Goal: Task Accomplishment & Management: Complete application form

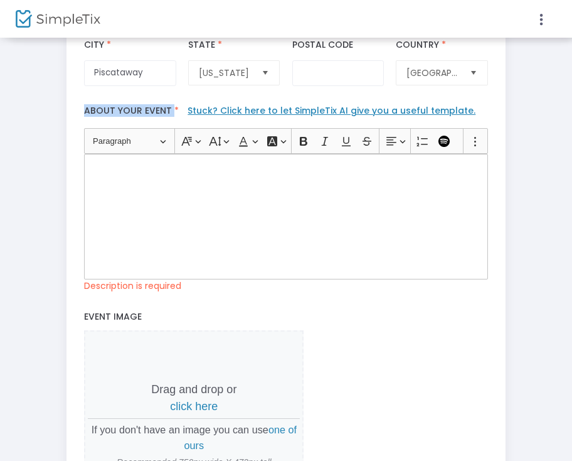
scroll to position [354, 0]
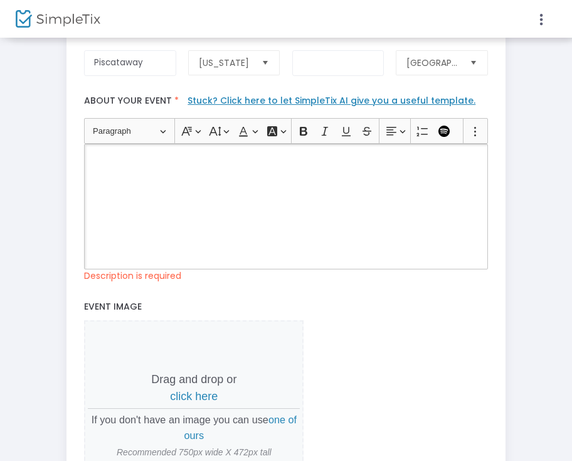
click at [152, 232] on div "Rich Text Editor, main" at bounding box center [286, 207] width 404 height 126
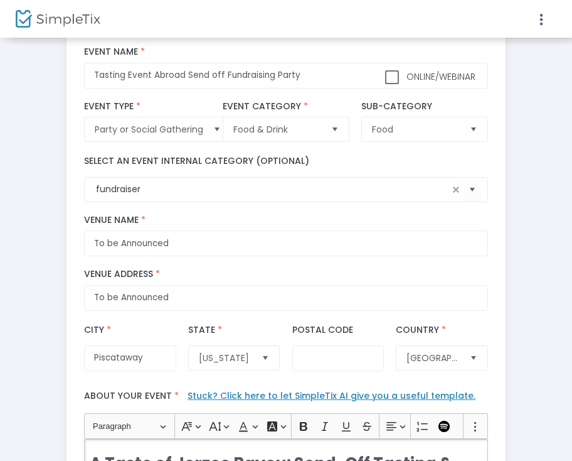
scroll to position [60, 0]
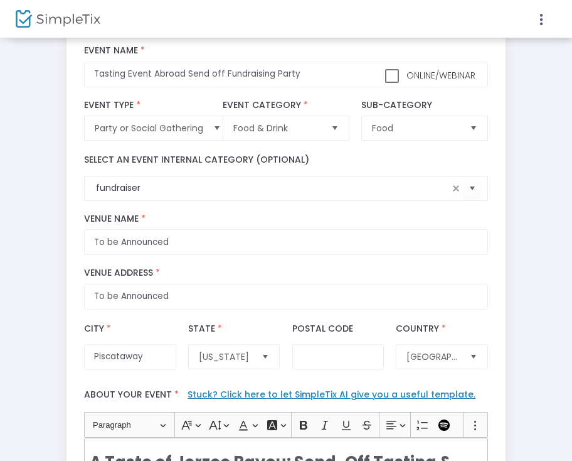
click at [83, 190] on div "Select an event internal category (optional) fundraiser" at bounding box center [286, 177] width 416 height 48
click at [94, 189] on kendo-searchbar "fundraiser" at bounding box center [269, 187] width 357 height 13
click at [13, 338] on div "Step 1 : Let's create your first event title : Tasting Event Abroad Send off Fu…" at bounding box center [286, 421] width 547 height 863
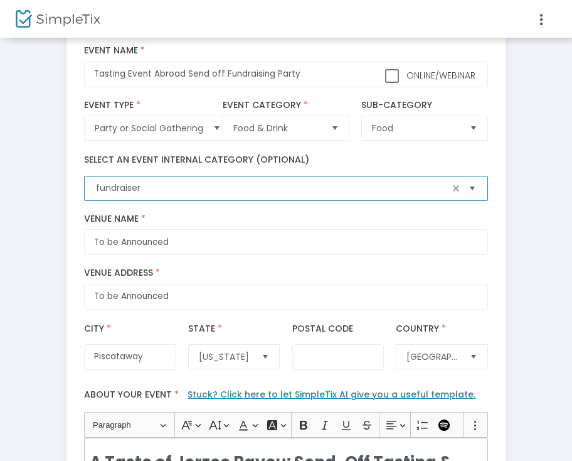
click at [96, 187] on input "fundraiser" at bounding box center [272, 187] width 352 height 13
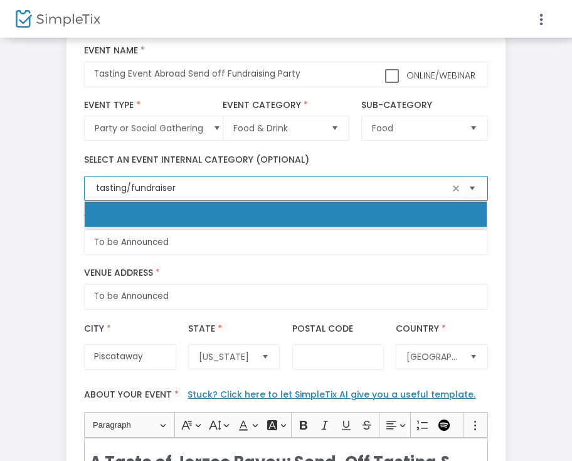
type input "tasting/fundraiser"
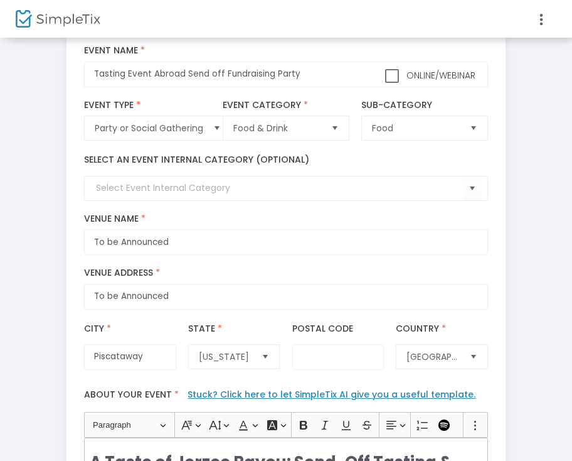
click at [38, 224] on div "Step 1 : Let's create your first event title : Tasting Event Abroad Send off Fu…" at bounding box center [286, 421] width 547 height 863
click at [121, 179] on kendo-combobox at bounding box center [286, 188] width 404 height 25
click at [127, 190] on input at bounding box center [279, 187] width 367 height 13
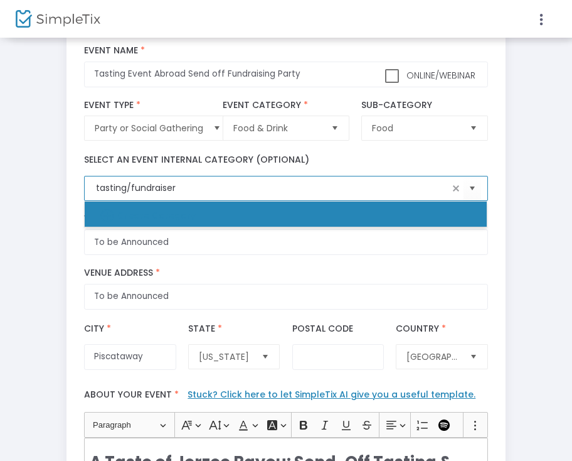
type input "tasting/fundraiser"
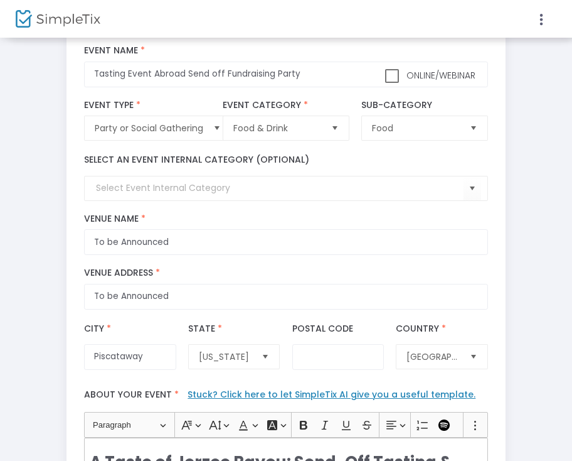
click at [14, 228] on div "Step 1 : Let's create your first event title : Tasting Event Abroad Send off Fu…" at bounding box center [286, 421] width 547 height 863
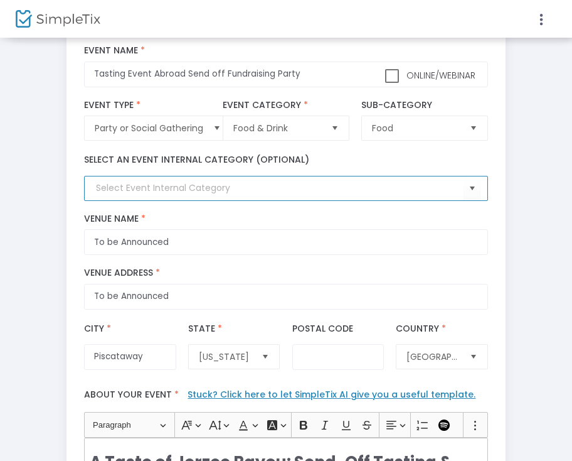
click at [133, 188] on input at bounding box center [279, 187] width 367 height 13
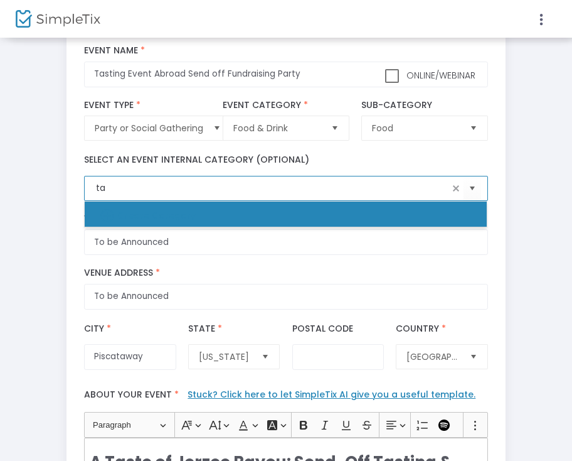
type input "t"
click at [132, 201] on li "fundraiser" at bounding box center [286, 213] width 402 height 25
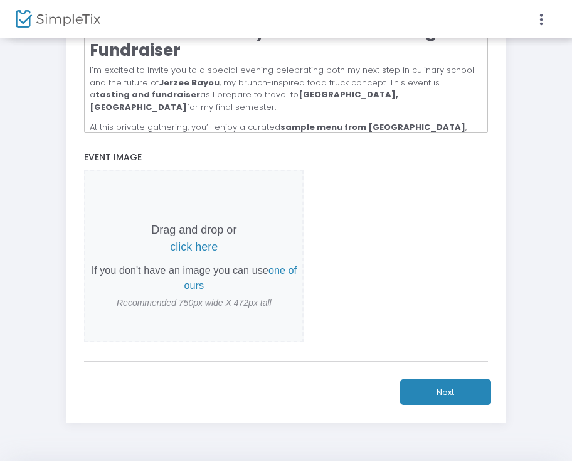
scroll to position [494, 0]
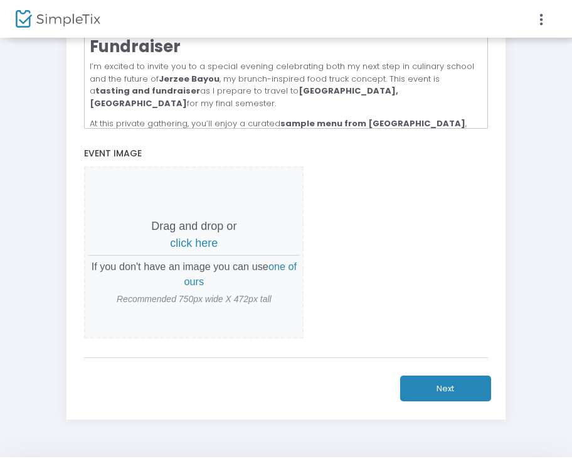
type input "fundraiser"
click at [198, 247] on p "Drag and drop or click here" at bounding box center [194, 235] width 212 height 34
click at [194, 245] on span "click here" at bounding box center [194, 243] width 48 height 13
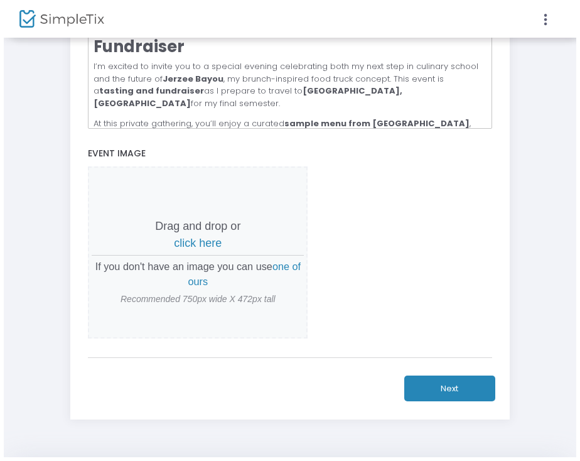
scroll to position [0, 0]
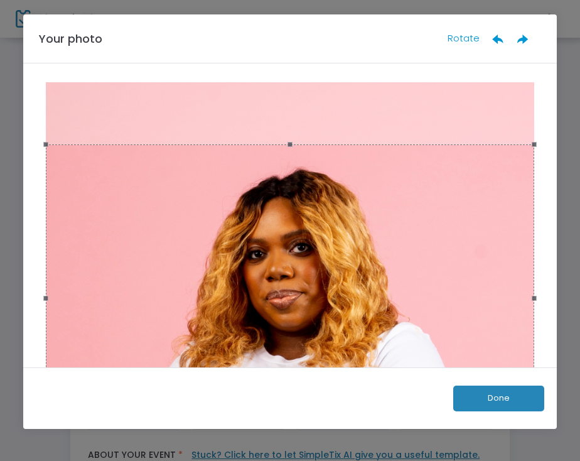
drag, startPoint x: 275, startPoint y: 210, endPoint x: 294, endPoint y: 208, distance: 18.3
click at [294, 208] on div at bounding box center [290, 297] width 488 height 307
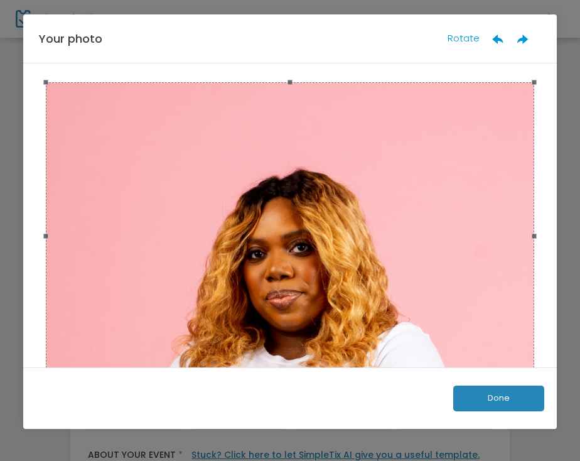
drag, startPoint x: 283, startPoint y: 306, endPoint x: 325, endPoint y: 187, distance: 125.8
click at [325, 187] on div at bounding box center [290, 235] width 488 height 307
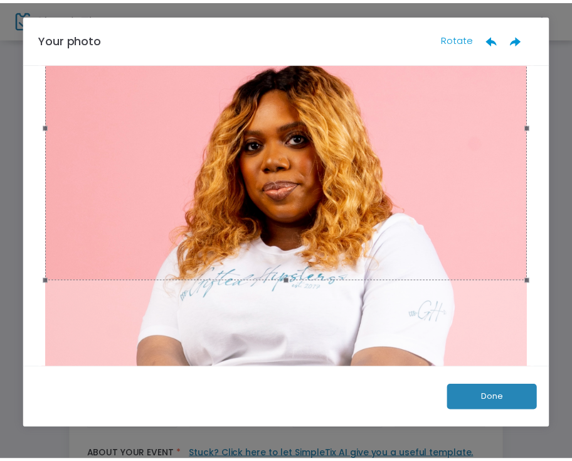
scroll to position [110, 0]
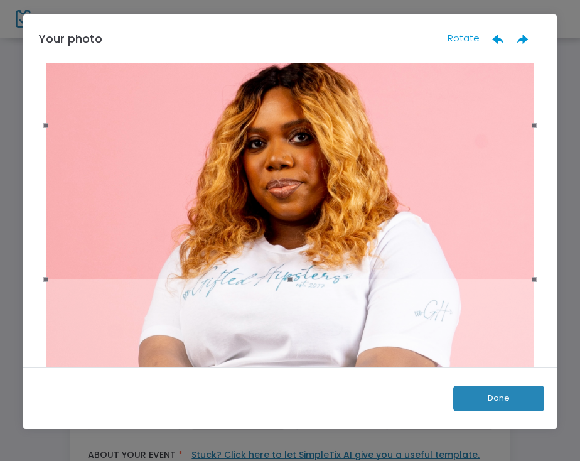
drag, startPoint x: 290, startPoint y: 278, endPoint x: 290, endPoint y: 339, distance: 61.5
click at [290, 339] on div at bounding box center [290, 193] width 496 height 442
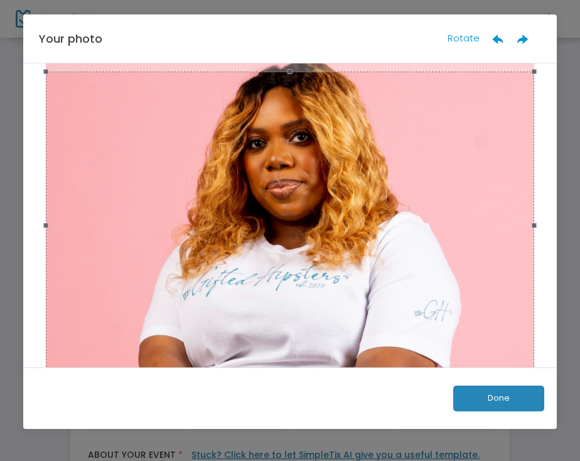
drag, startPoint x: 275, startPoint y: 267, endPoint x: 250, endPoint y: 367, distance: 102.9
click at [250, 367] on div at bounding box center [290, 225] width 488 height 307
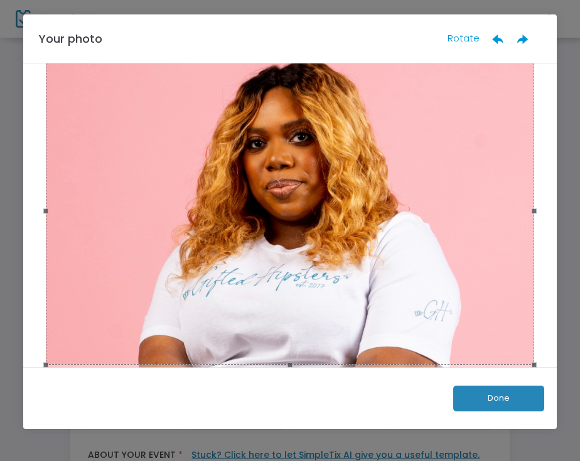
drag, startPoint x: 282, startPoint y: 328, endPoint x: 282, endPoint y: 313, distance: 14.4
click at [282, 313] on div at bounding box center [290, 210] width 488 height 307
click at [510, 404] on button "Done" at bounding box center [498, 398] width 91 height 26
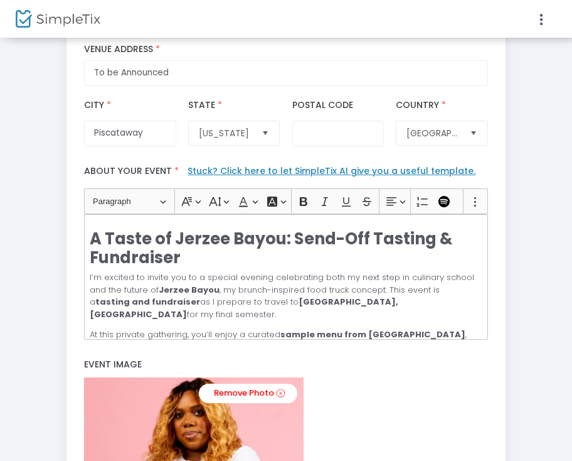
scroll to position [310, 0]
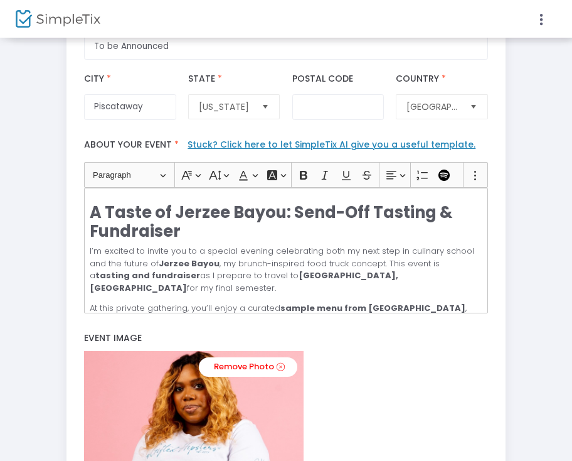
click at [311, 270] on p "I’m excited to invite you to a special evening celebrating both my next step in…" at bounding box center [286, 269] width 393 height 49
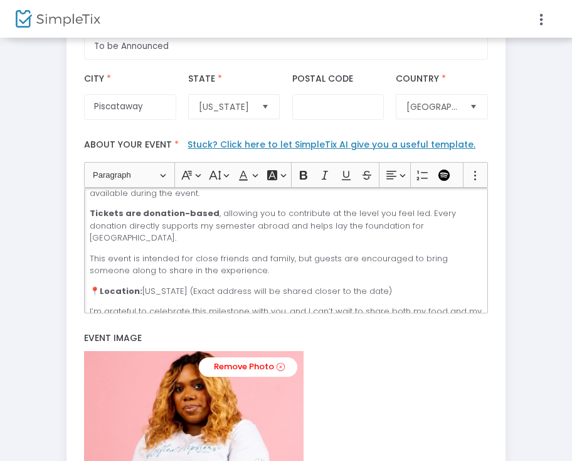
scroll to position [496, 0]
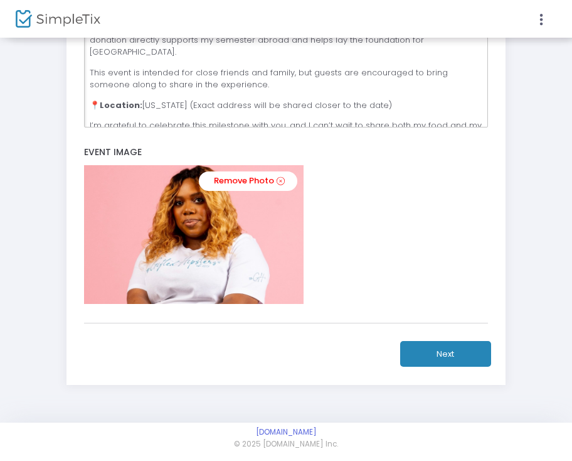
click at [469, 347] on button "Next" at bounding box center [445, 354] width 91 height 26
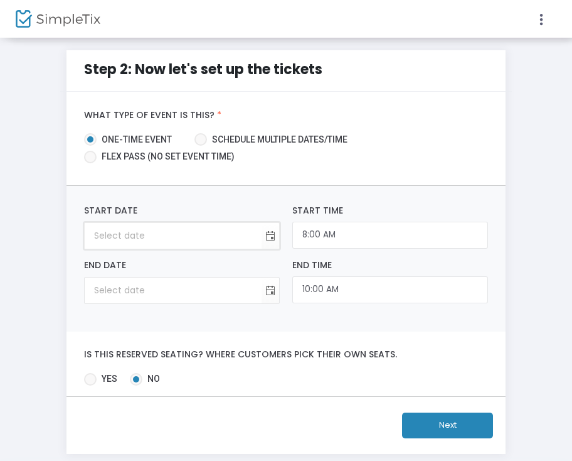
type input "month/day/year"
click at [140, 236] on input "month/day/year" at bounding box center [173, 236] width 177 height 26
click at [272, 236] on span "Toggle calendar" at bounding box center [270, 235] width 21 height 21
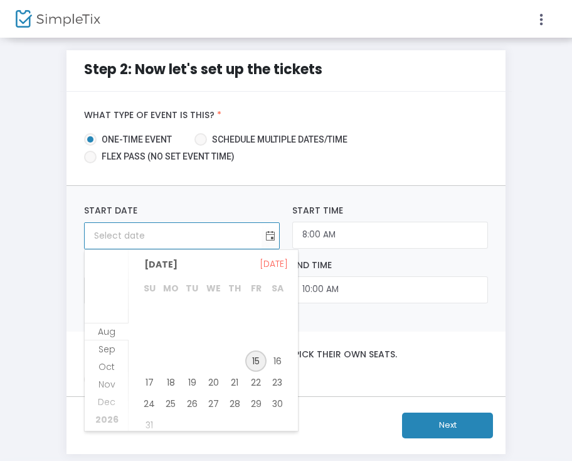
click at [256, 370] on span "15" at bounding box center [255, 360] width 21 height 21
type input "[DATE]"
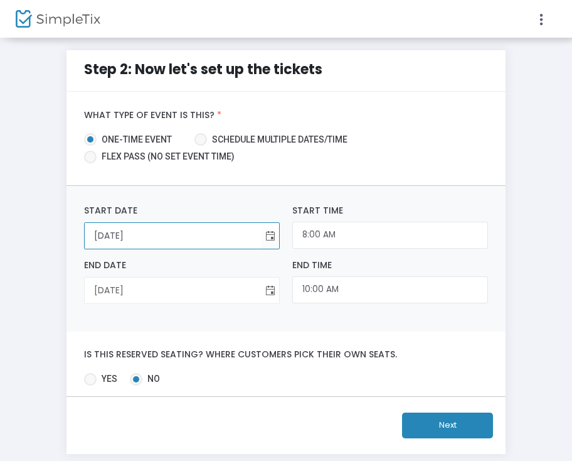
click at [269, 293] on span "Toggle calendar" at bounding box center [270, 290] width 21 height 21
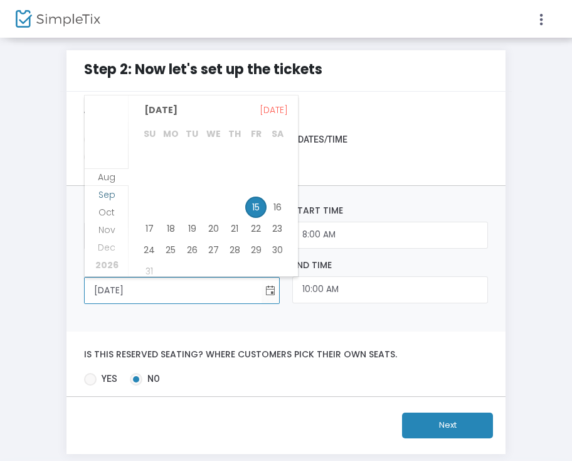
click at [105, 195] on span "Sep" at bounding box center [107, 194] width 17 height 13
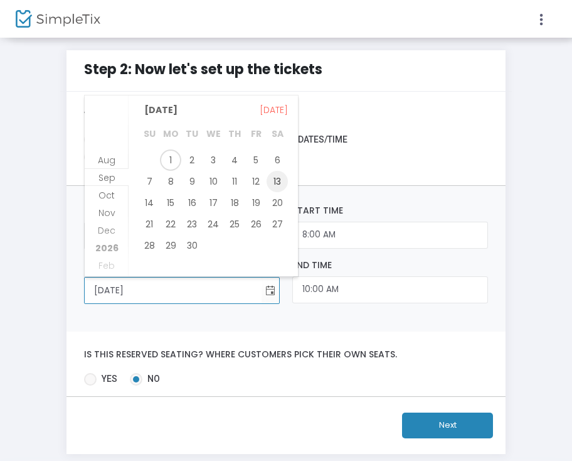
click at [274, 179] on span "13" at bounding box center [277, 181] width 21 height 21
type input "[DATE]"
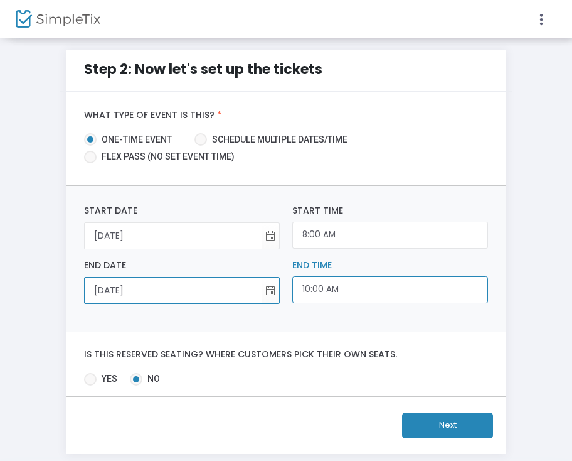
scroll to position [522, 0]
click at [327, 294] on input "10:00 AM" at bounding box center [390, 289] width 196 height 27
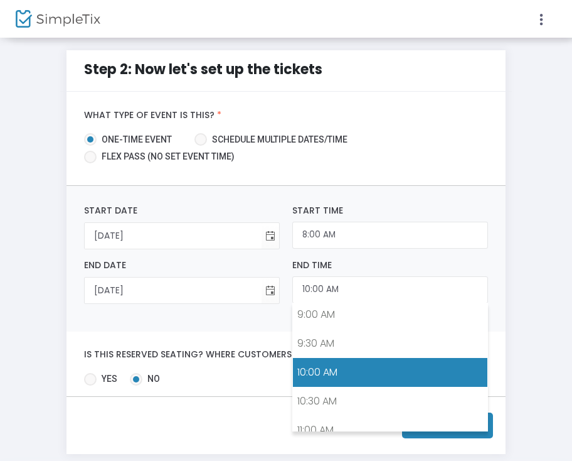
click at [326, 360] on link "10:00 AM" at bounding box center [390, 372] width 195 height 29
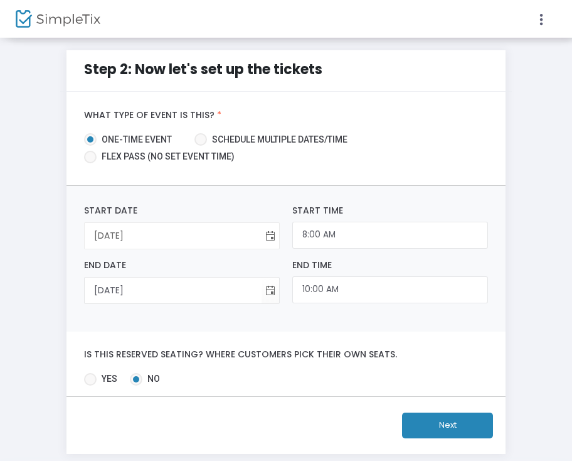
click at [269, 227] on span "Toggle calendar" at bounding box center [270, 235] width 21 height 21
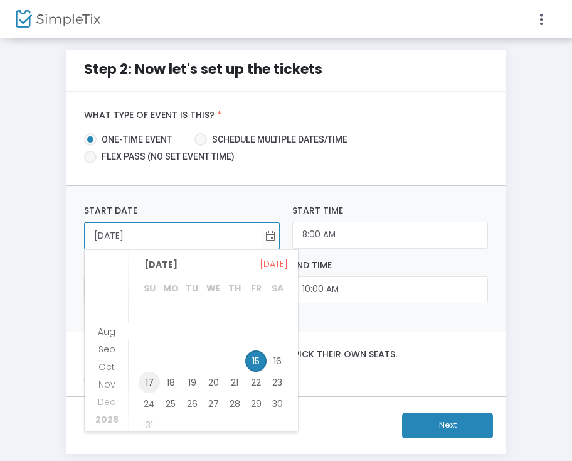
click at [151, 382] on span "17" at bounding box center [149, 382] width 21 height 21
type input "[DATE]"
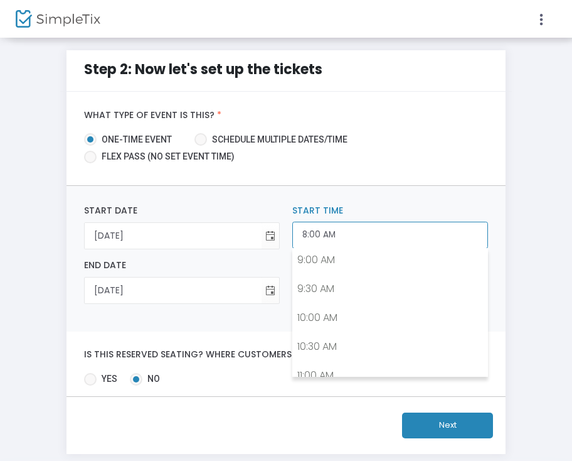
click at [338, 241] on input "8:00 AM" at bounding box center [390, 235] width 196 height 27
drag, startPoint x: 487, startPoint y: 289, endPoint x: 480, endPoint y: 279, distance: 11.7
click at [480, 279] on div "12:00 AM 12:30 AM 1:00 AM 1:30 AM 2:00 AM 2:30 AM 3:00 AM 3:30 AM 4:00 AM 4:30 …" at bounding box center [390, 312] width 196 height 129
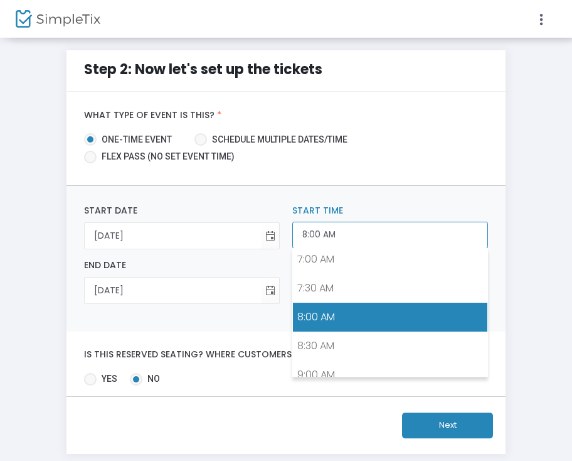
click at [448, 232] on input "8:00 AM" at bounding box center [390, 235] width 196 height 27
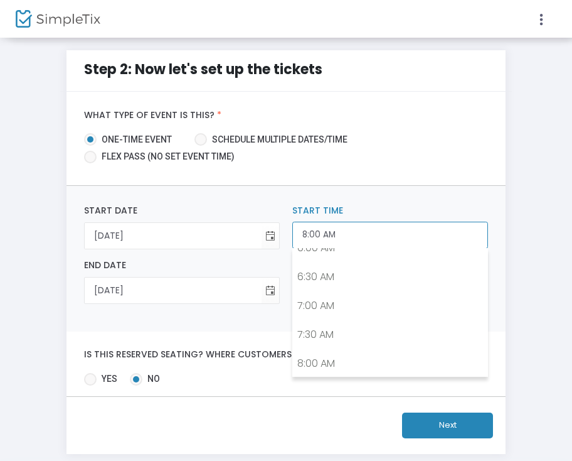
scroll to position [295, 0]
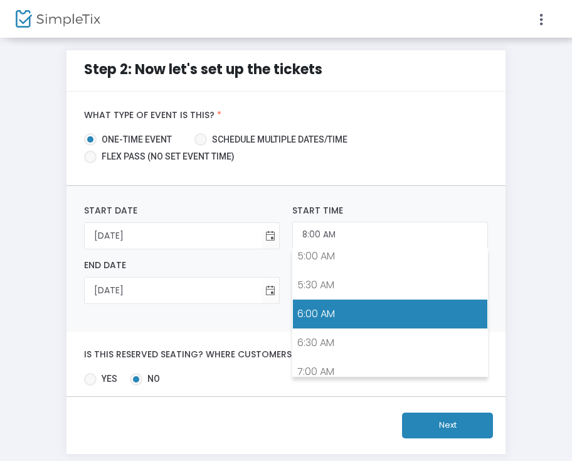
click at [382, 302] on link "6:00 AM" at bounding box center [390, 313] width 195 height 29
type input "6:00 AM"
type input "8:00 AM"
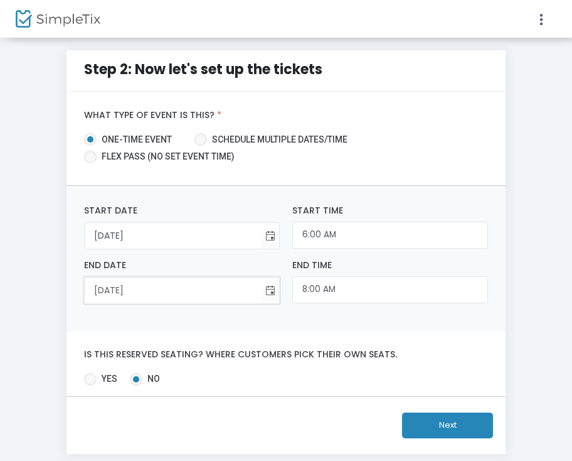
click at [261, 283] on input "[DATE]" at bounding box center [173, 290] width 177 height 26
click at [277, 292] on span "Toggle calendar" at bounding box center [270, 290] width 21 height 21
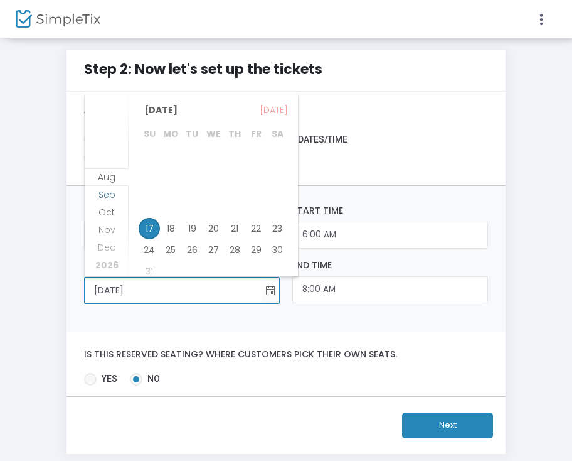
click at [112, 188] on span "Sep" at bounding box center [107, 194] width 17 height 13
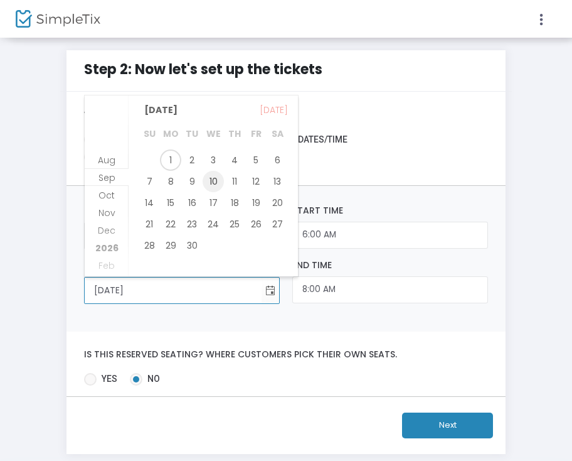
click at [220, 186] on span "10" at bounding box center [213, 181] width 21 height 21
type input "[DATE]"
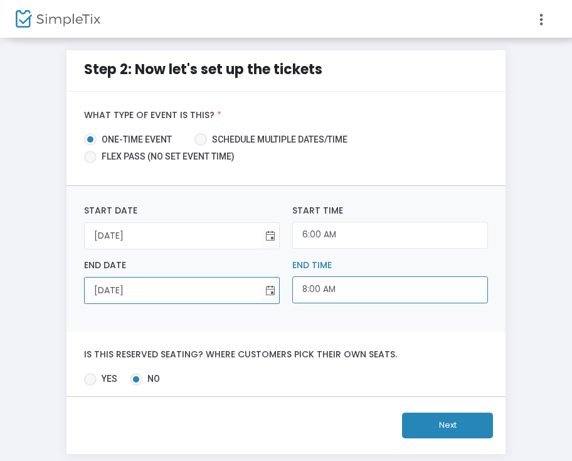
scroll to position [408, 0]
click at [359, 294] on input "8:00 AM" at bounding box center [390, 289] width 196 height 27
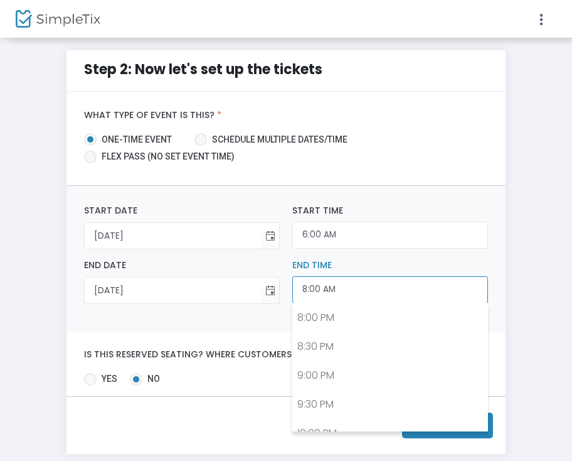
scroll to position [1244, 0]
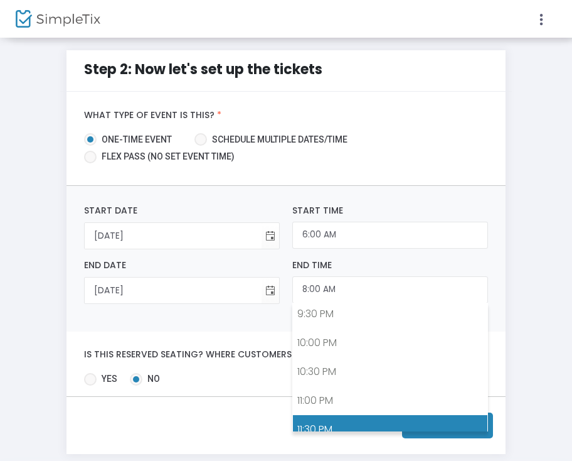
click at [449, 415] on link "11:30 PM" at bounding box center [390, 429] width 195 height 29
type input "11:30 PM"
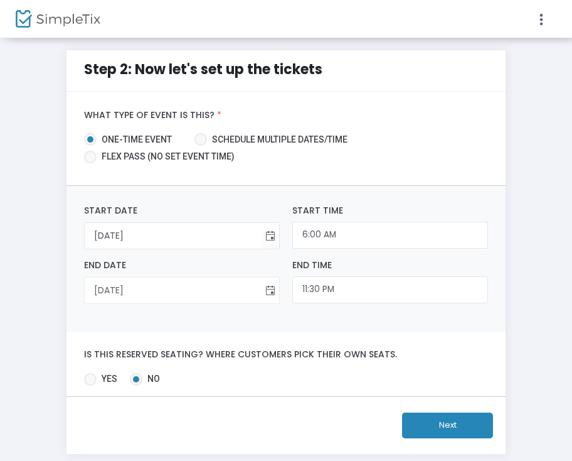
click at [271, 296] on span "Toggle calendar" at bounding box center [270, 290] width 21 height 21
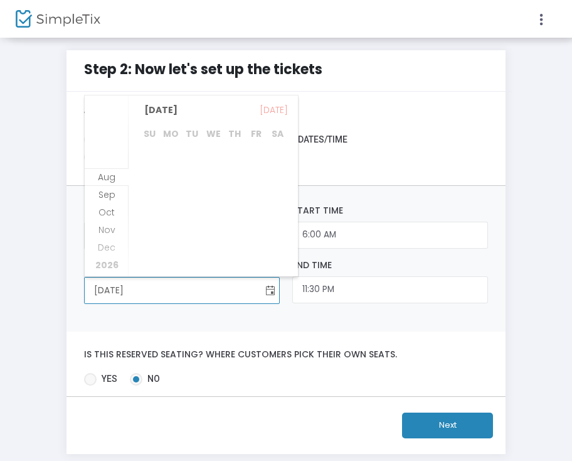
scroll to position [161, 0]
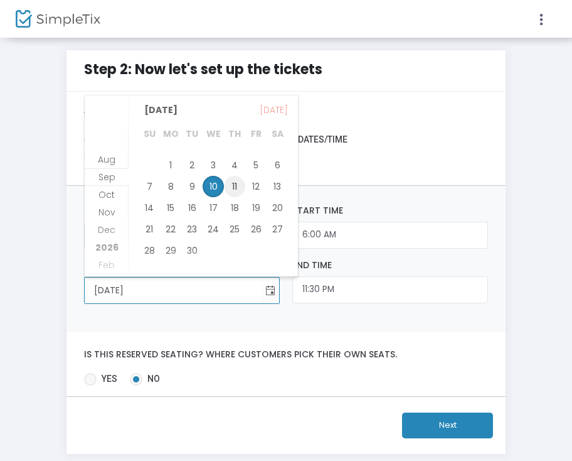
click at [238, 181] on span "11" at bounding box center [234, 186] width 21 height 21
type input "[DATE]"
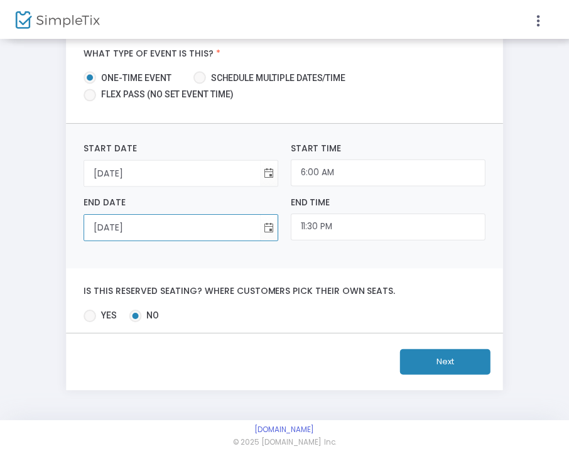
scroll to position [0, 0]
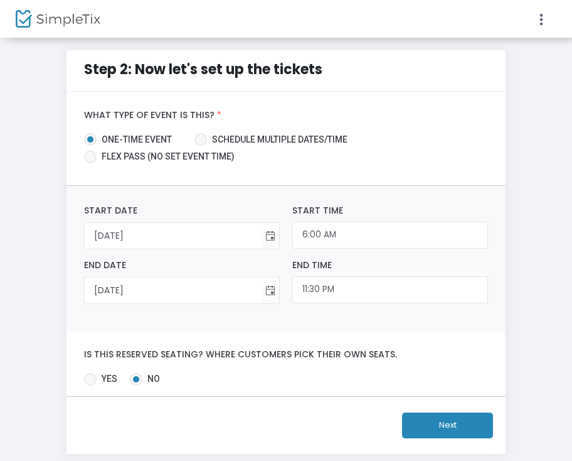
click at [447, 420] on button "Next" at bounding box center [447, 425] width 91 height 26
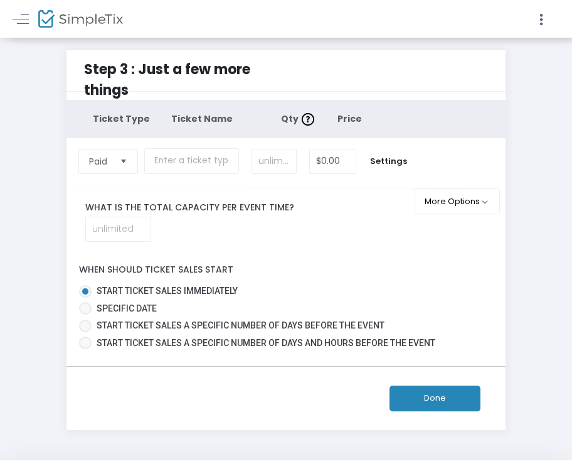
click at [122, 159] on span "Select" at bounding box center [123, 161] width 21 height 21
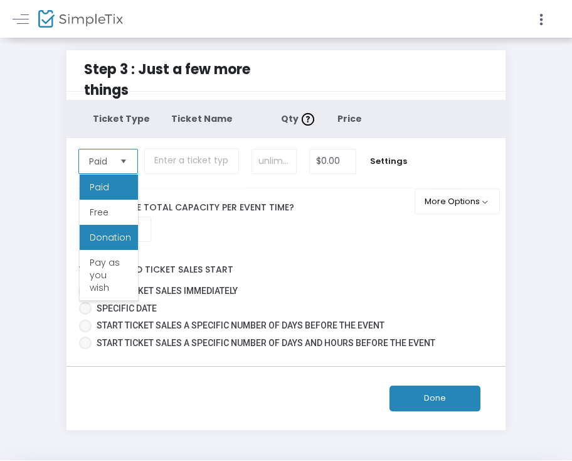
click at [118, 228] on li "Donation" at bounding box center [109, 237] width 58 height 25
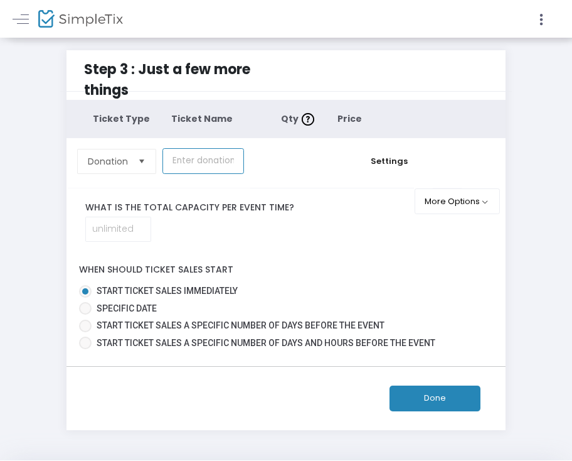
click at [209, 161] on input "text" at bounding box center [204, 161] width 82 height 26
click at [430, 207] on button "More Options" at bounding box center [458, 201] width 86 height 26
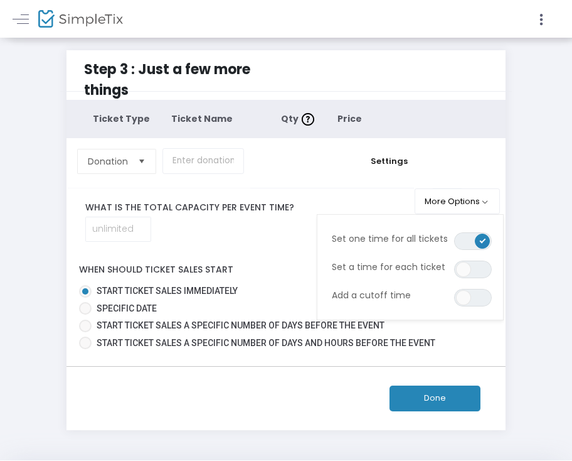
click at [290, 224] on div "What is the total capacity per event time?" at bounding box center [245, 221] width 357 height 41
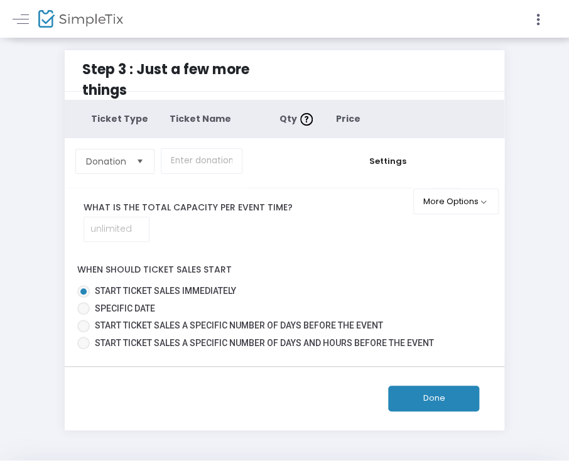
scroll to position [39, 0]
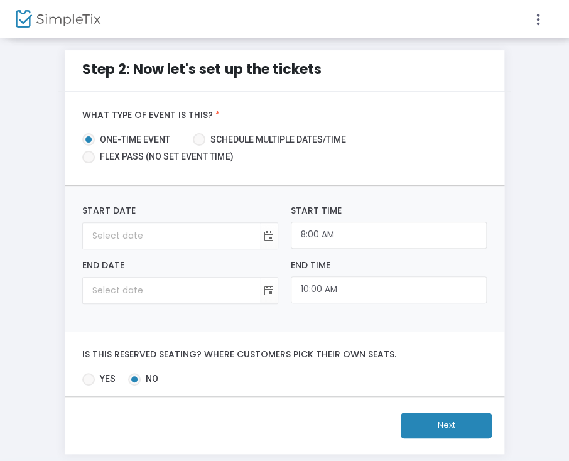
click at [443, 427] on button "Next" at bounding box center [445, 425] width 91 height 26
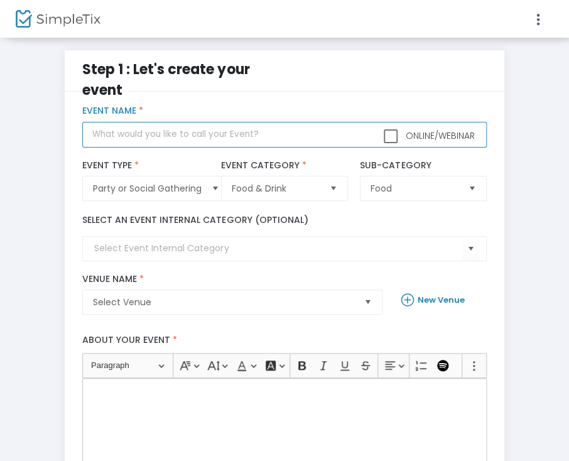
click at [198, 138] on input "text" at bounding box center [284, 135] width 404 height 26
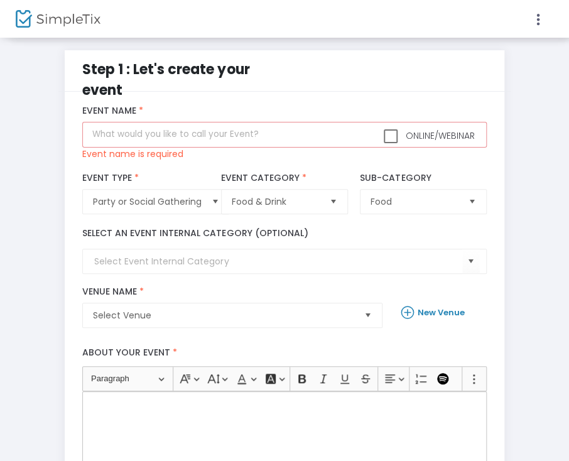
click at [61, 183] on div "Step 1 : Let's create your event title : Valid : false Required : true venueId …" at bounding box center [284, 411] width 452 height 723
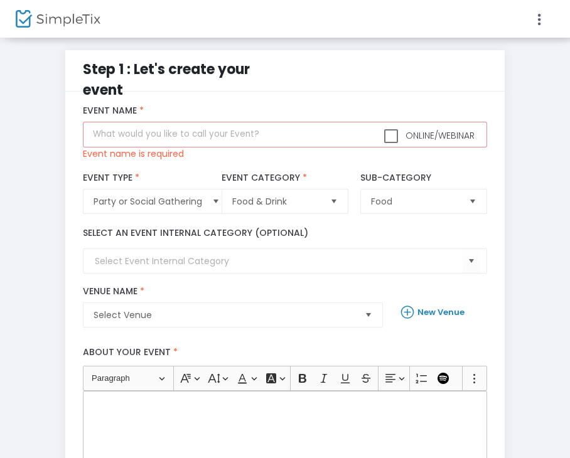
click at [130, 403] on p "Rich Text Editor, main" at bounding box center [284, 405] width 393 height 13
click at [130, 403] on div "Rich Text Editor, main" at bounding box center [285, 454] width 404 height 126
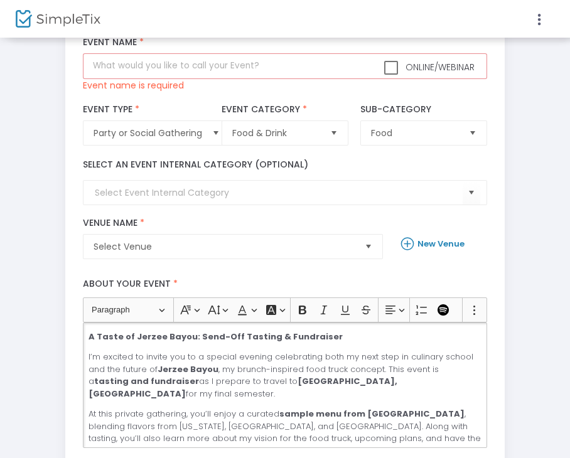
click at [309, 380] on p "I’m excited to invite you to a special evening celebrating both my next step in…" at bounding box center [284, 375] width 393 height 49
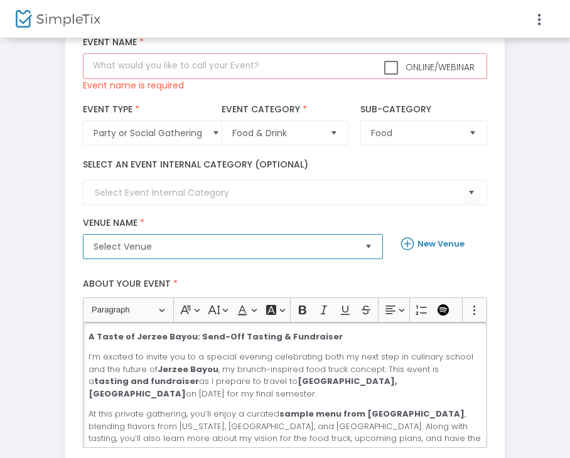
click at [356, 253] on span "Select Venue" at bounding box center [223, 247] width 271 height 24
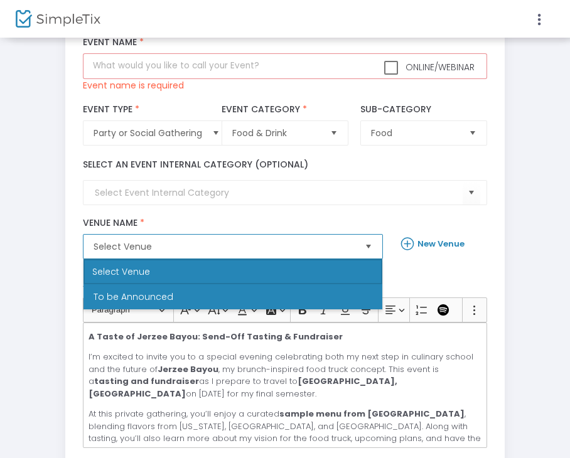
click at [318, 296] on li "To be Announced" at bounding box center [232, 296] width 299 height 25
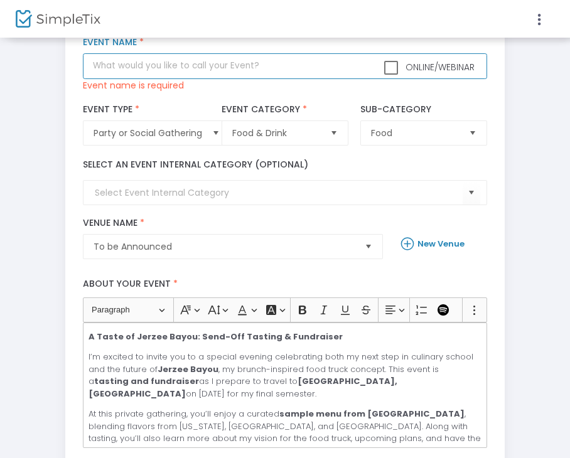
click at [165, 67] on input "text" at bounding box center [285, 66] width 404 height 26
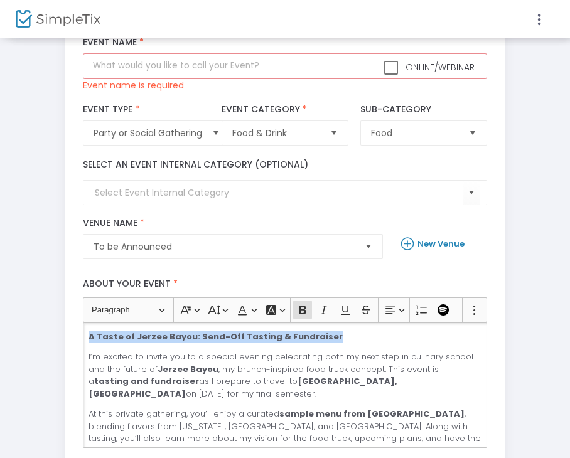
drag, startPoint x: 316, startPoint y: 333, endPoint x: 30, endPoint y: 326, distance: 286.3
click at [30, 326] on div "Step 1 : Let's create your event title : Valid : false Required : true venueId …" at bounding box center [285, 343] width 545 height 723
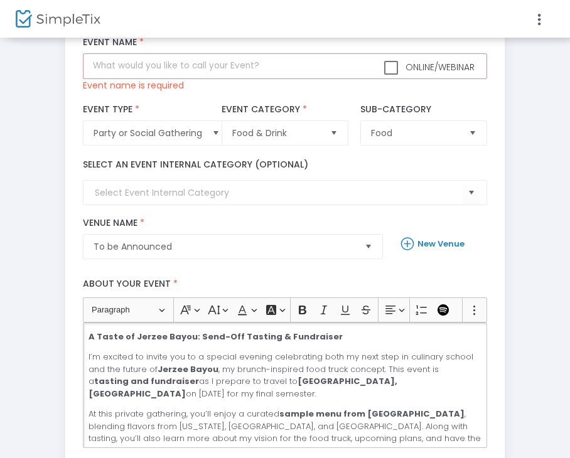
drag, startPoint x: 109, startPoint y: 349, endPoint x: 94, endPoint y: 335, distance: 20.4
click at [94, 335] on strong "A Taste of Jerzee Bayou: Send-Off Tasting & Fundraiser" at bounding box center [215, 337] width 254 height 12
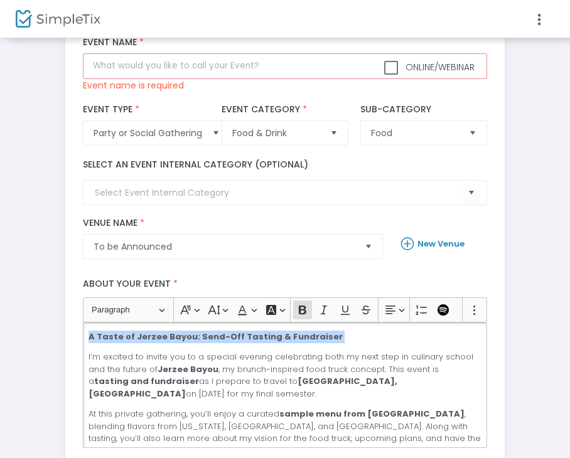
click at [94, 335] on strong "A Taste of Jerzee Bayou: Send-Off Tasting & Fundraiser" at bounding box center [215, 337] width 254 height 12
copy strong "A Taste of Jerzee Bayou: Send-Off Tasting & Fundraiser"
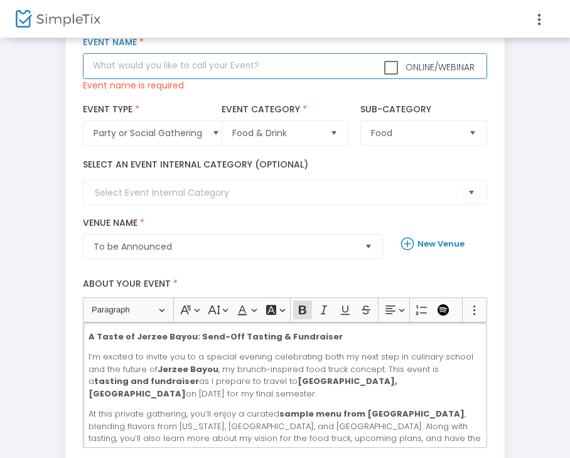
click at [131, 59] on input "text" at bounding box center [285, 66] width 404 height 26
paste input "A Taste of Jerzee Bayou: Send-Off Tasting & Fundraiser"
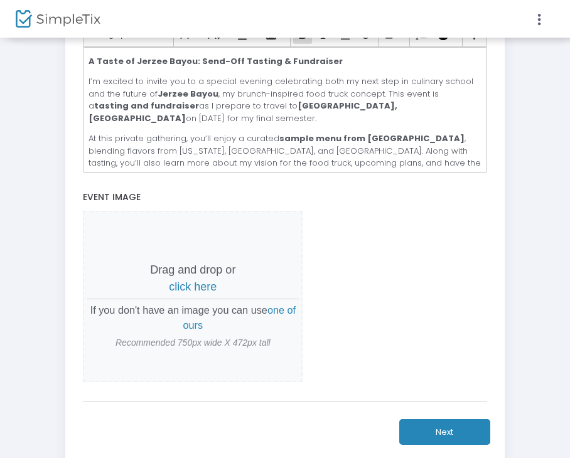
scroll to position [359, 0]
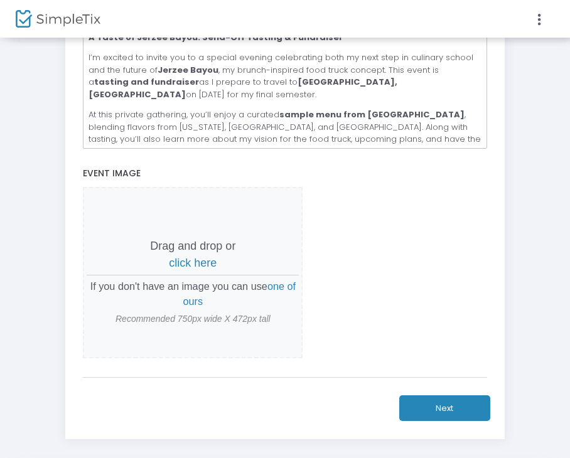
type input "A Taste of Jerzee Bayou: Send-Off Tasting & Fundraiser"
click at [193, 262] on span "click here" at bounding box center [193, 263] width 48 height 13
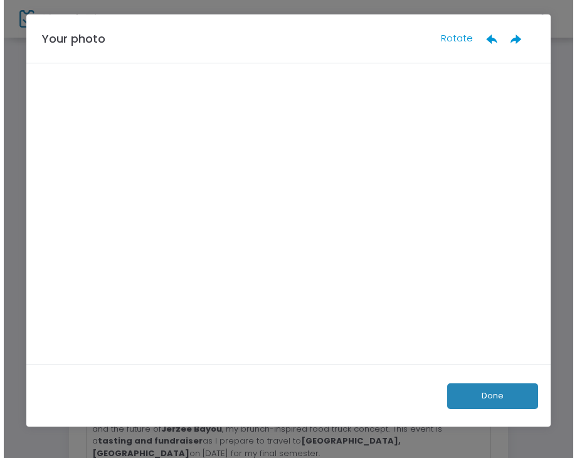
scroll to position [0, 0]
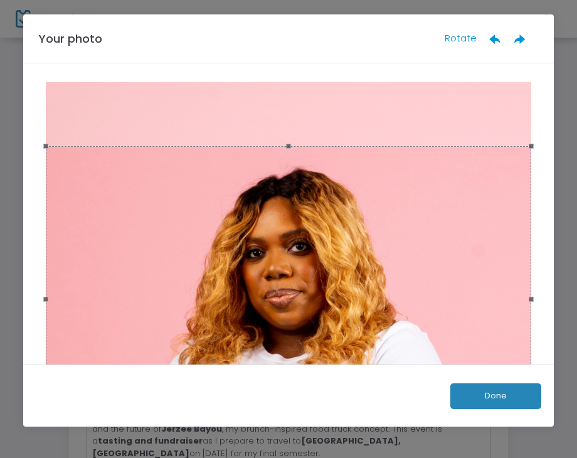
drag, startPoint x: 546, startPoint y: 189, endPoint x: 530, endPoint y: 254, distance: 67.1
click at [530, 254] on div at bounding box center [288, 213] width 531 height 301
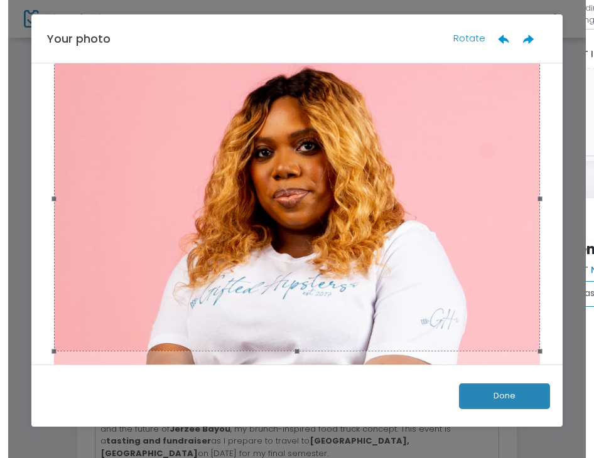
scroll to position [105, 0]
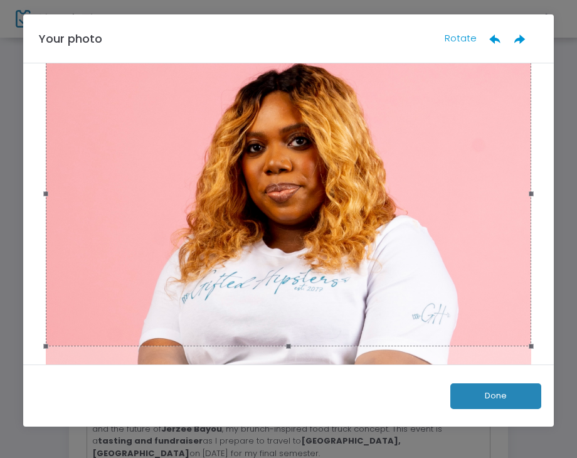
click at [501, 397] on button "Done" at bounding box center [496, 396] width 91 height 26
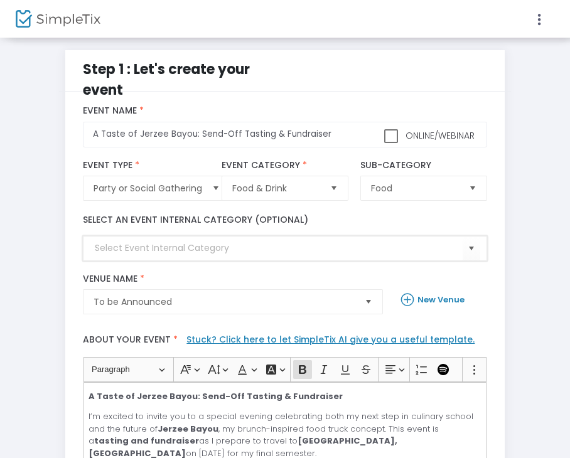
click at [161, 252] on input at bounding box center [278, 248] width 367 height 13
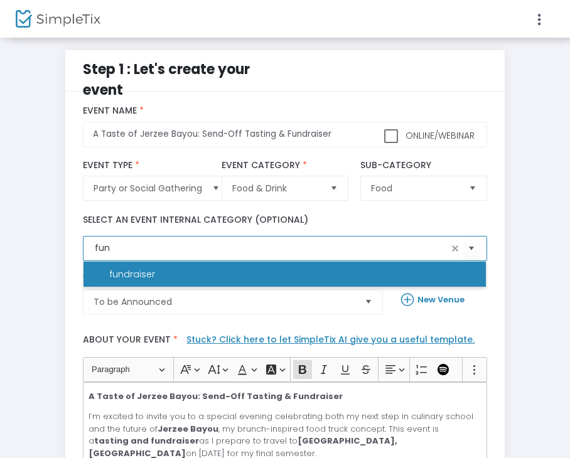
click at [165, 275] on li "fundraiser" at bounding box center [284, 274] width 402 height 25
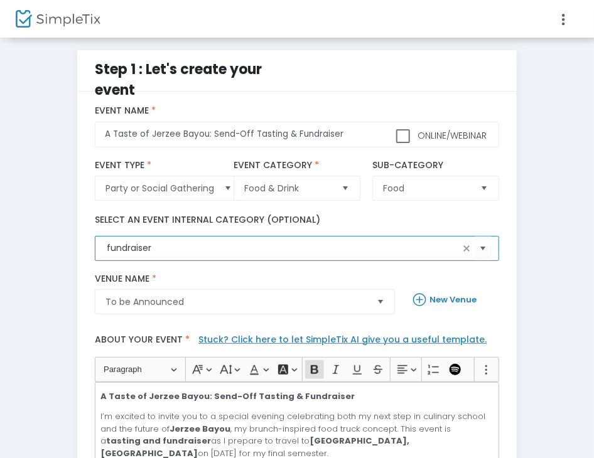
type input "fundraiser"
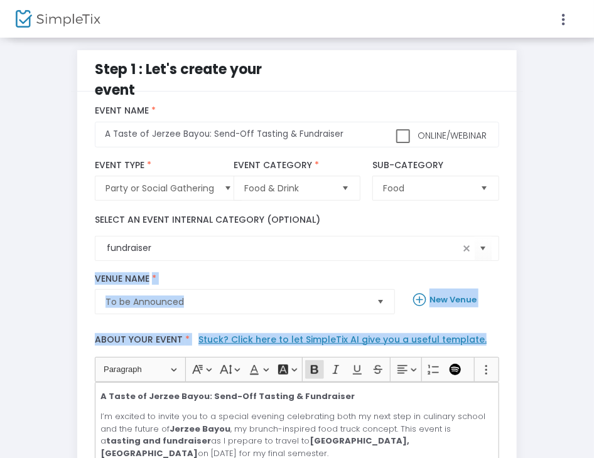
drag, startPoint x: 592, startPoint y: 237, endPoint x: 614, endPoint y: 324, distance: 90.6
click at [572, 324] on html "Processing... please wait Step 1 : Let's create your event title : A Taste of J…" at bounding box center [297, 229] width 594 height 458
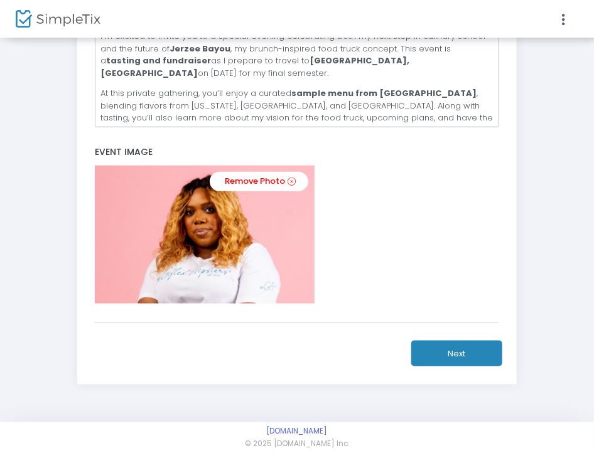
scroll to position [384, 0]
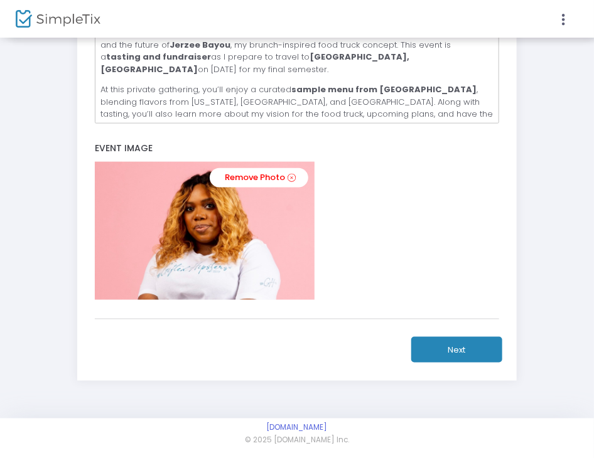
click at [448, 349] on button "Next" at bounding box center [456, 350] width 91 height 26
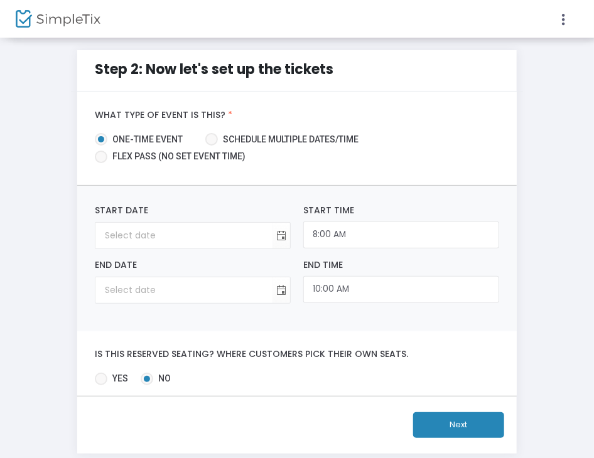
click at [43, 265] on m-step2-event "Step 2: Now let's set up the tickets What type of event is this? * one-time eve…" at bounding box center [297, 252] width 569 height 404
type input "month/day/year"
click at [142, 238] on input "month/day/year" at bounding box center [183, 236] width 177 height 26
click at [284, 241] on span "Toggle calendar" at bounding box center [281, 235] width 21 height 21
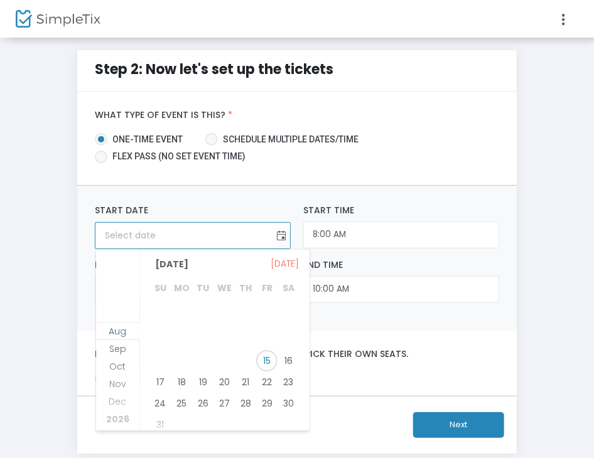
click at [107, 345] on li "Aug" at bounding box center [118, 340] width 44 height 18
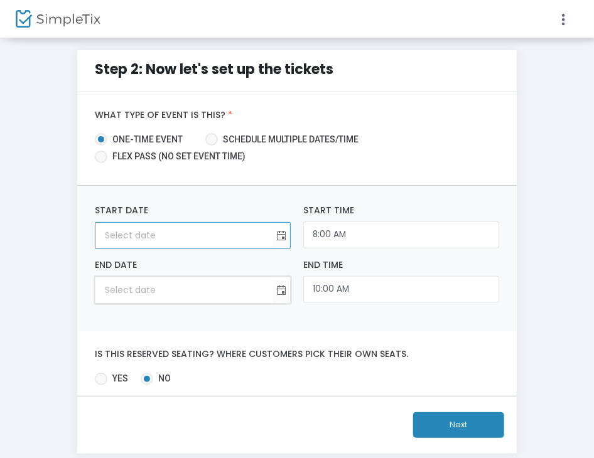
type input "month/day/year"
click at [138, 295] on input "month/day/year" at bounding box center [183, 290] width 177 height 26
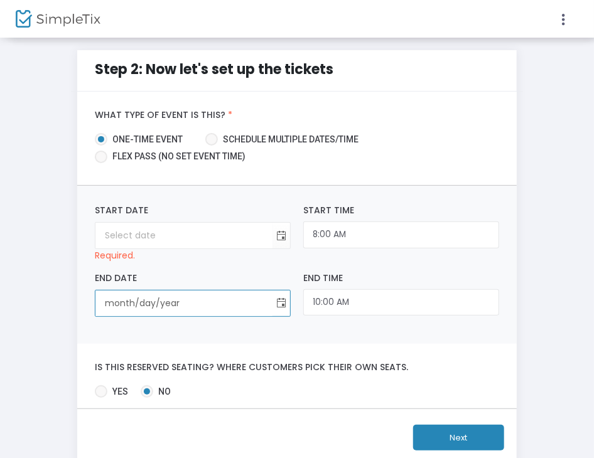
click at [282, 299] on span "Toggle calendar" at bounding box center [281, 303] width 21 height 21
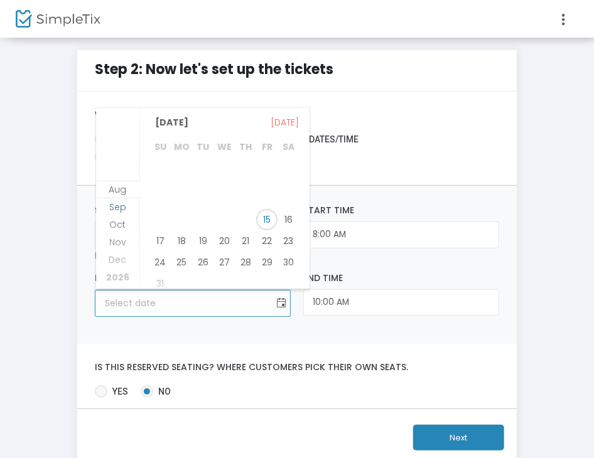
click at [123, 213] on span "Sep" at bounding box center [117, 207] width 17 height 13
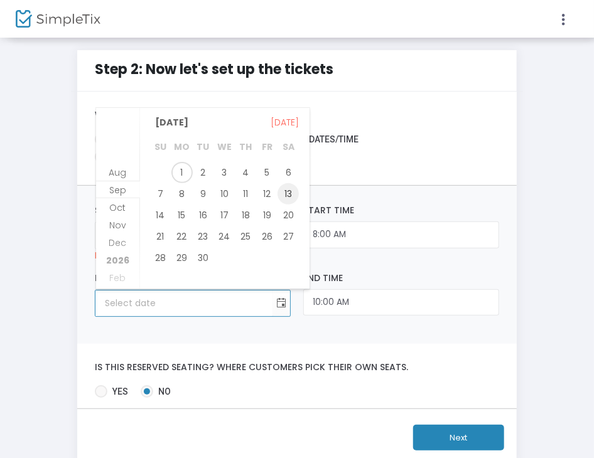
click at [291, 197] on span "13" at bounding box center [287, 193] width 21 height 21
type input "[DATE]"
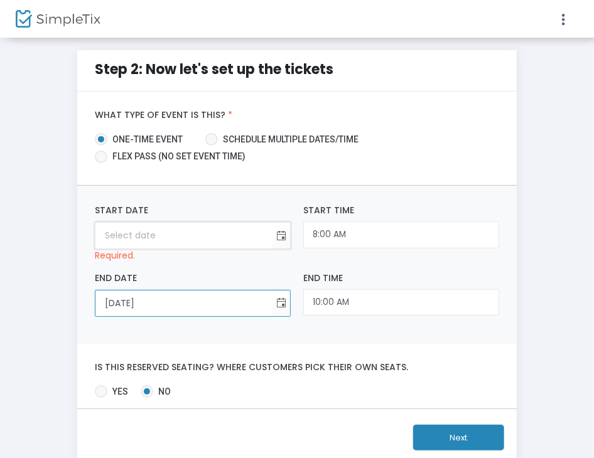
type input "month/day/year"
click at [236, 230] on input "month/day/year" at bounding box center [183, 236] width 177 height 26
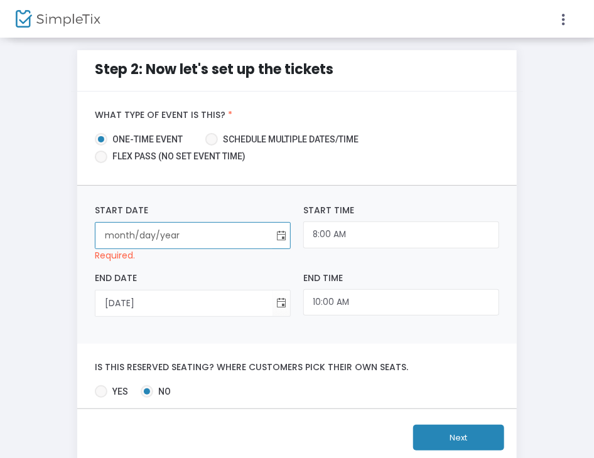
click at [280, 236] on span "Toggle calendar" at bounding box center [281, 235] width 21 height 21
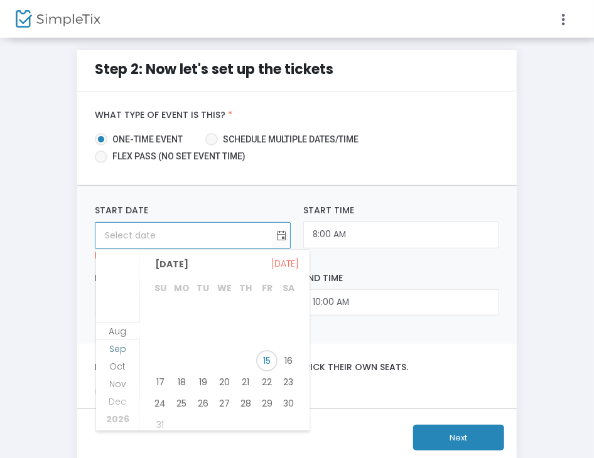
click at [123, 352] on span "Sep" at bounding box center [117, 349] width 17 height 13
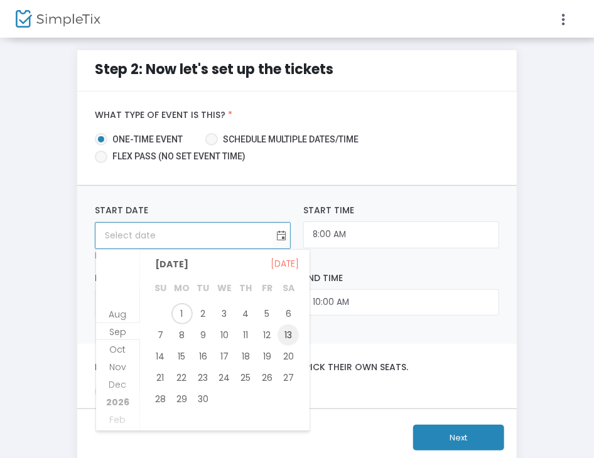
click at [284, 342] on span "13" at bounding box center [287, 334] width 21 height 21
type input "[DATE]"
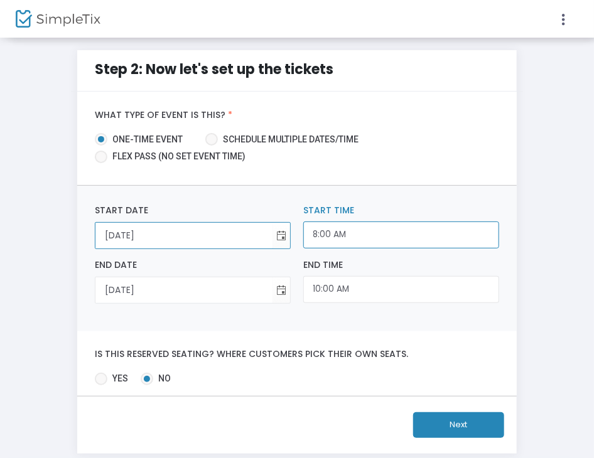
scroll to position [407, 0]
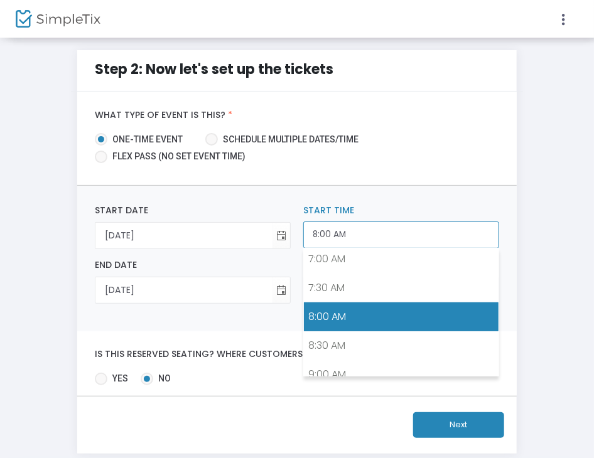
click at [346, 237] on input "8:00 AM" at bounding box center [401, 235] width 196 height 27
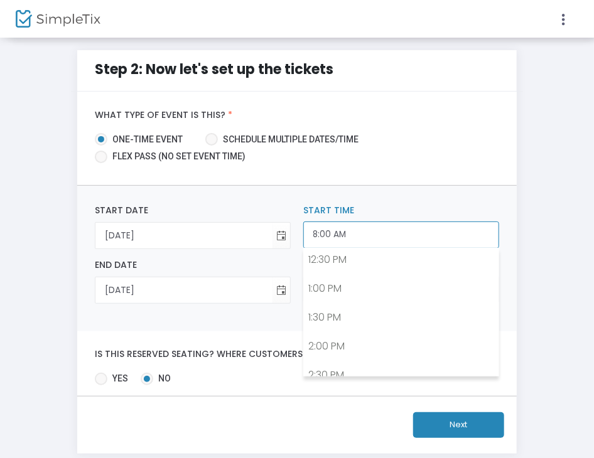
scroll to position [730, 0]
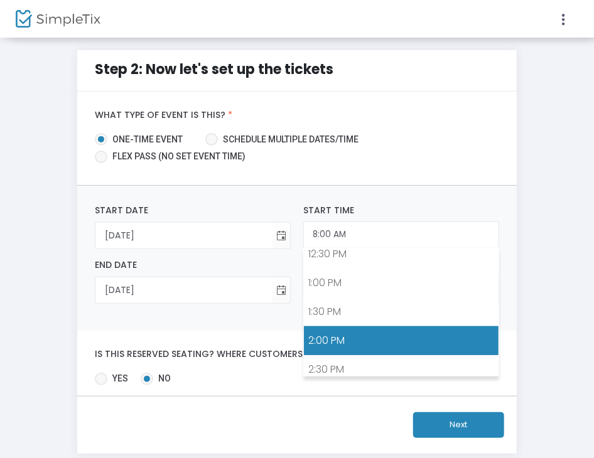
click at [459, 331] on link "2:00 PM" at bounding box center [401, 340] width 195 height 29
type input "2:00 PM"
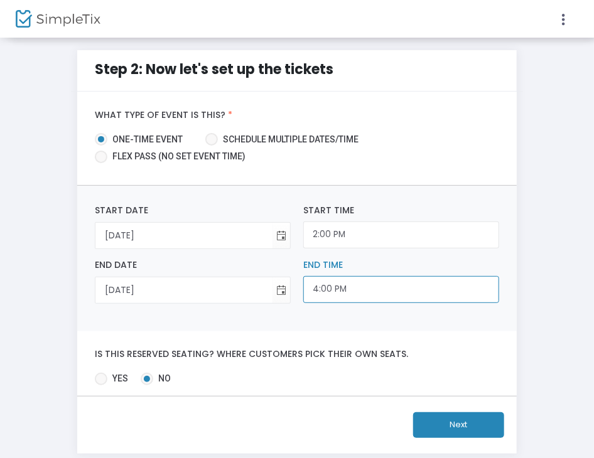
click at [396, 294] on input "4:00 PM" at bounding box center [401, 289] width 196 height 27
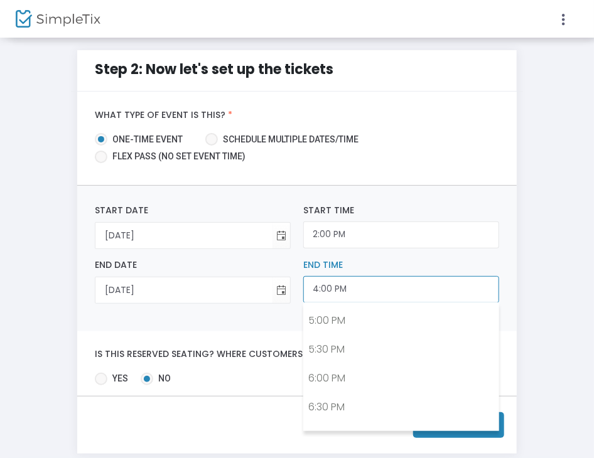
scroll to position [979, 0]
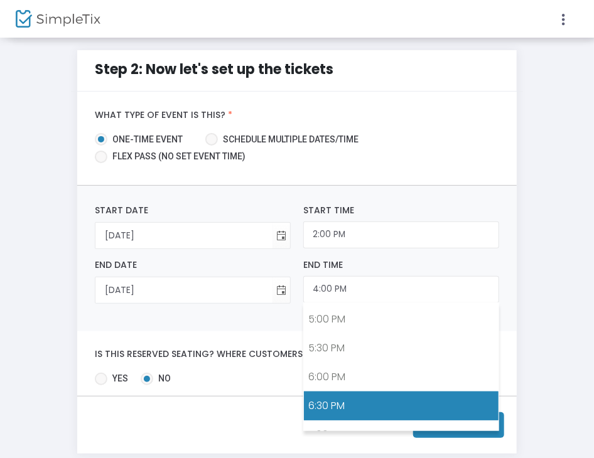
click at [430, 392] on link "6:30 PM" at bounding box center [401, 406] width 195 height 29
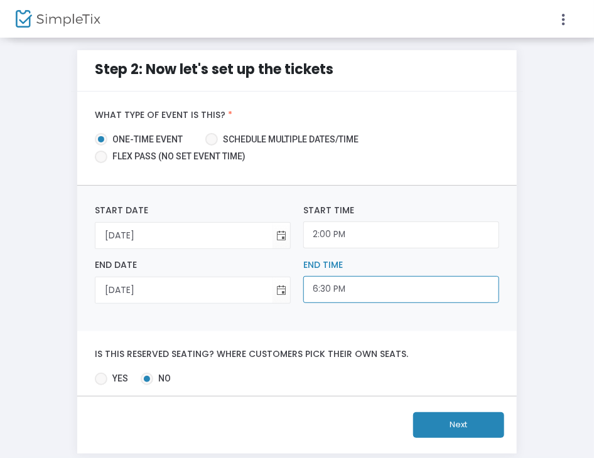
click at [383, 287] on input "6:30 PM" at bounding box center [401, 289] width 196 height 27
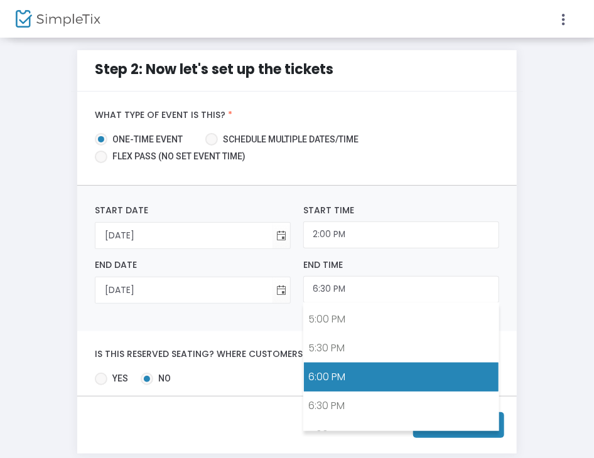
click at [388, 363] on link "6:00 PM" at bounding box center [401, 377] width 195 height 29
type input "6:00 PM"
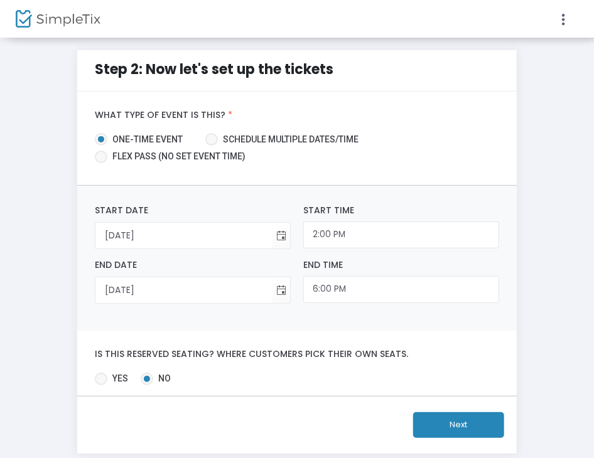
click at [345, 323] on div "[DATE] Start Date Required. 2:00 PM Start Time [DATE] End Date Required. 6:00 P…" at bounding box center [297, 258] width 440 height 145
click at [447, 425] on button "Next" at bounding box center [458, 425] width 91 height 26
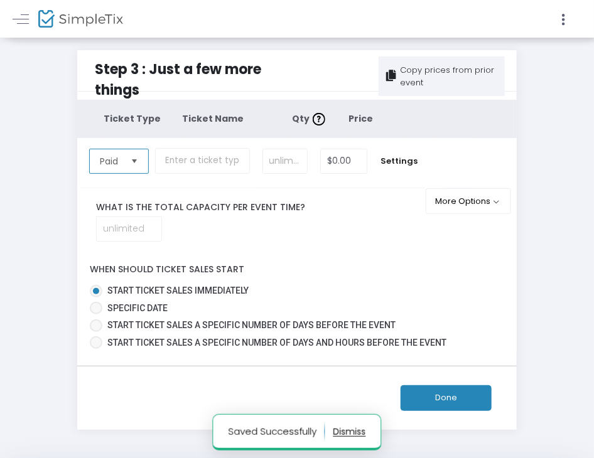
click at [115, 173] on kendo-dropdownlist "Paid" at bounding box center [119, 161] width 60 height 25
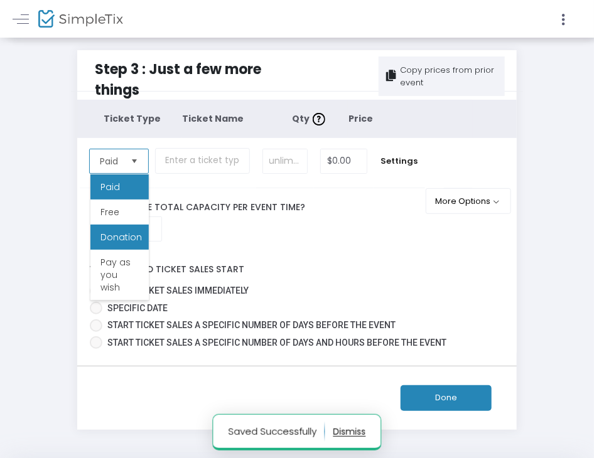
click at [120, 232] on span "Donation" at bounding box center [120, 237] width 41 height 13
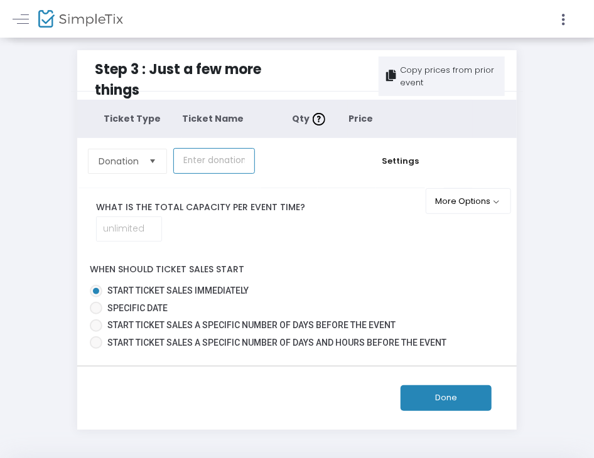
click at [208, 166] on input "text" at bounding box center [214, 161] width 82 height 26
click at [191, 161] on input "text" at bounding box center [214, 161] width 82 height 26
click at [195, 165] on input "text" at bounding box center [214, 161] width 82 height 26
click at [231, 204] on label "What is the total capacity per event time?" at bounding box center [256, 207] width 338 height 13
click at [151, 165] on span "Select" at bounding box center [152, 161] width 21 height 21
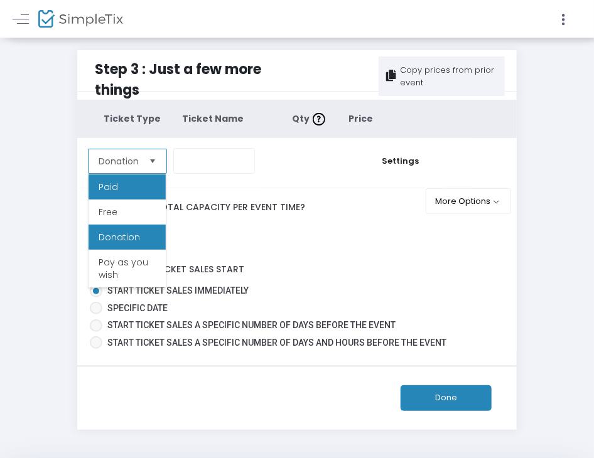
click at [142, 180] on li "Paid" at bounding box center [126, 186] width 77 height 25
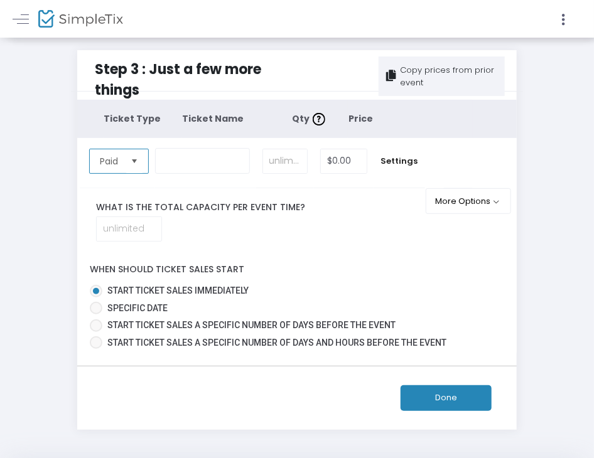
click at [139, 159] on span "Select" at bounding box center [134, 161] width 21 height 21
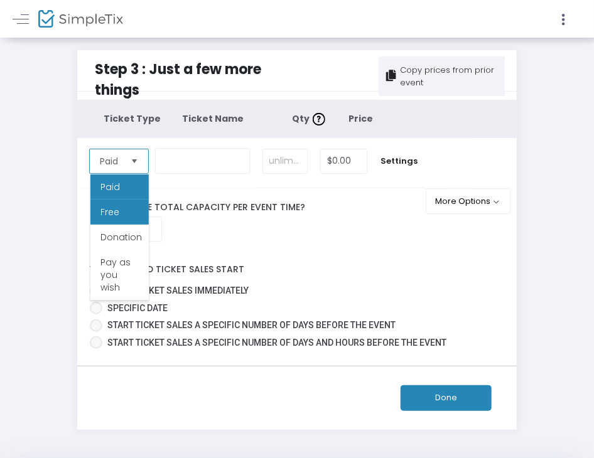
click at [129, 223] on li "Free" at bounding box center [119, 212] width 58 height 25
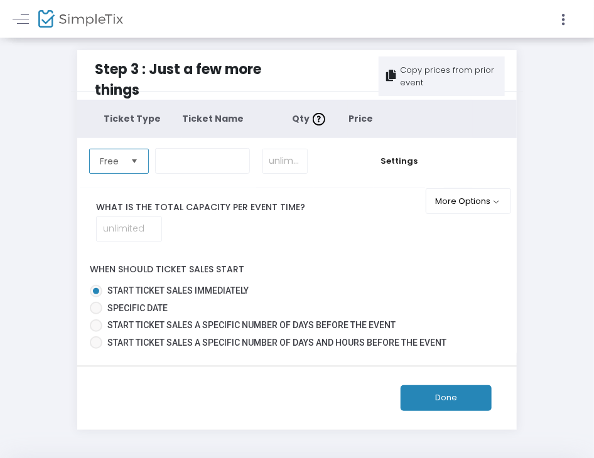
click at [129, 169] on span "Select" at bounding box center [134, 161] width 21 height 21
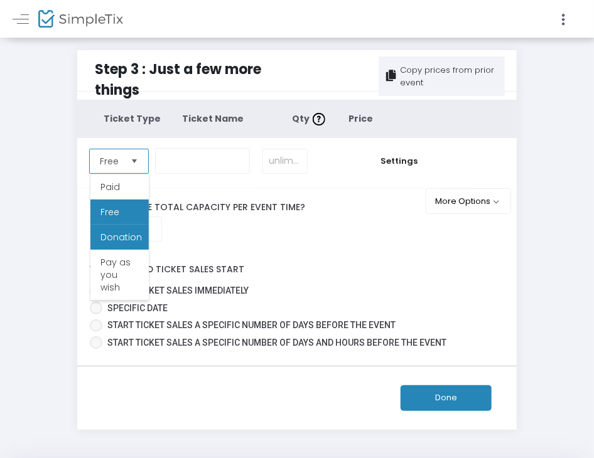
click at [128, 237] on span "Donation" at bounding box center [120, 237] width 41 height 13
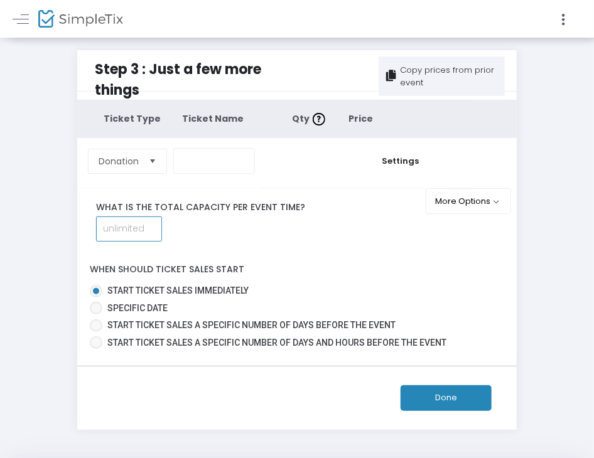
click at [128, 237] on input at bounding box center [129, 229] width 65 height 24
click at [299, 286] on label "Start ticket sales immediately" at bounding box center [292, 290] width 404 height 13
click at [96, 297] on input "Start ticket sales immediately" at bounding box center [95, 297] width 1 height 1
click at [424, 390] on button "Done" at bounding box center [445, 398] width 91 height 26
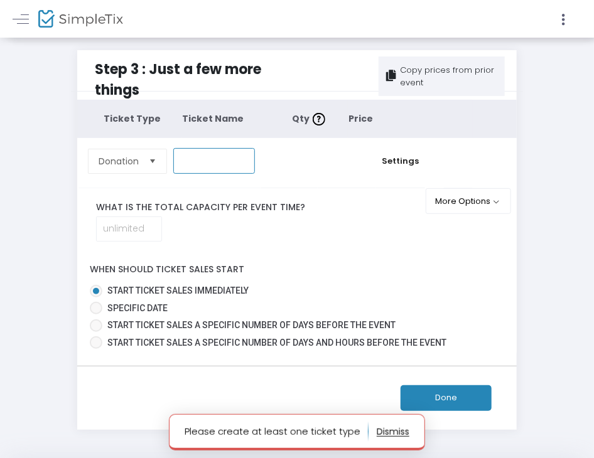
click at [211, 166] on input "text" at bounding box center [214, 161] width 82 height 26
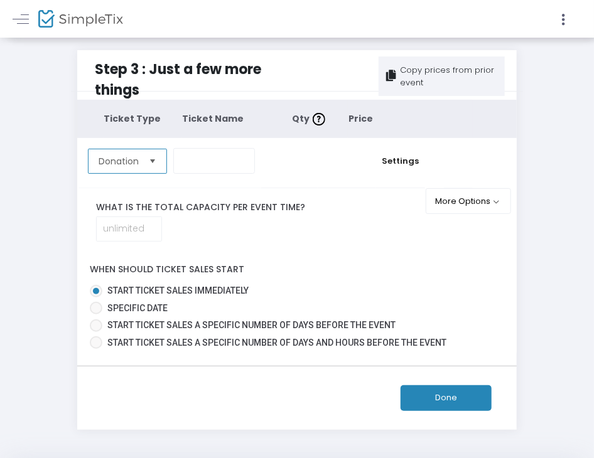
click at [142, 169] on span "Donation" at bounding box center [119, 161] width 50 height 24
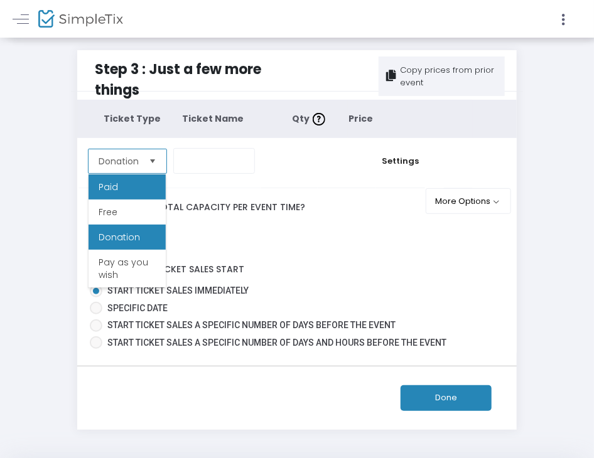
click at [129, 184] on li "Paid" at bounding box center [126, 186] width 77 height 25
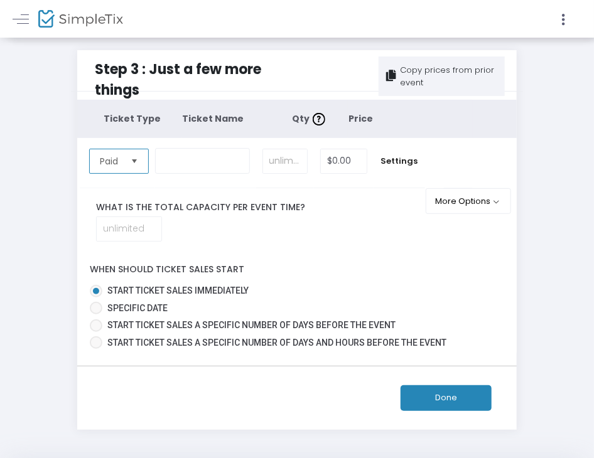
click at [115, 173] on kendo-dropdownlist "Paid" at bounding box center [119, 161] width 60 height 25
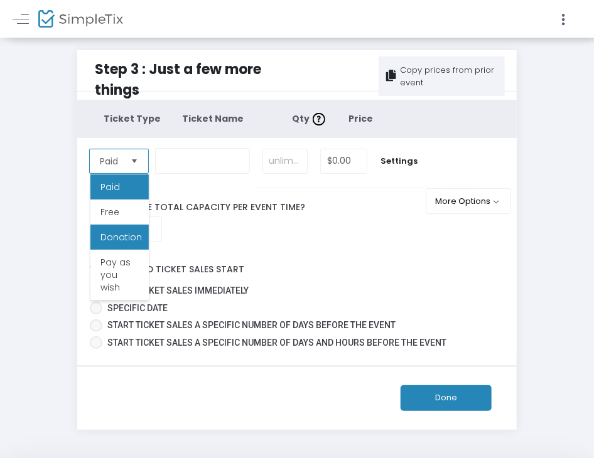
click at [120, 240] on span "Donation" at bounding box center [120, 237] width 41 height 13
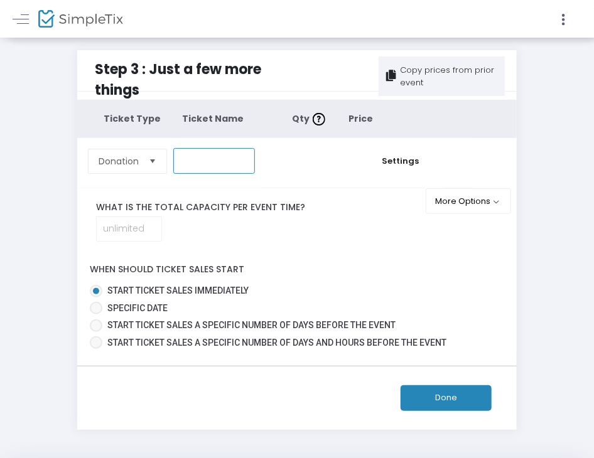
click at [205, 161] on input "text" at bounding box center [214, 161] width 82 height 26
click at [145, 156] on span "Select" at bounding box center [152, 161] width 21 height 21
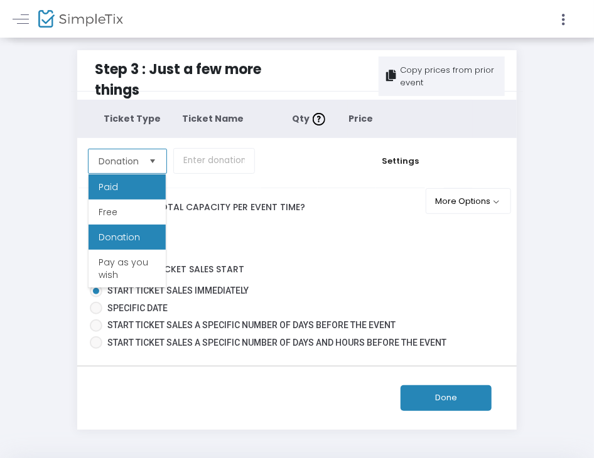
click at [148, 179] on li "Paid" at bounding box center [126, 186] width 77 height 25
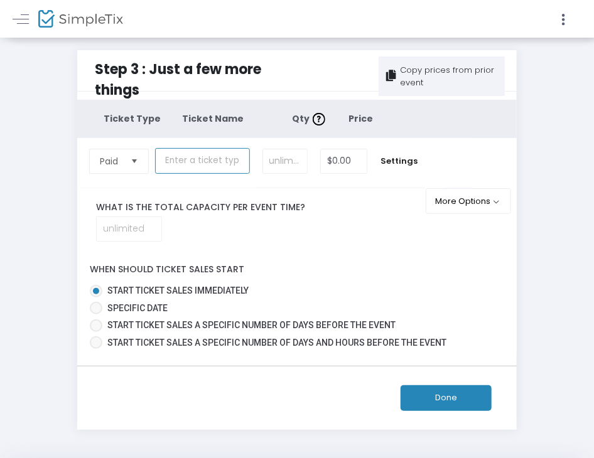
click at [195, 163] on input "text" at bounding box center [202, 161] width 95 height 26
paste input "Tasting & Fundraiser Donation"
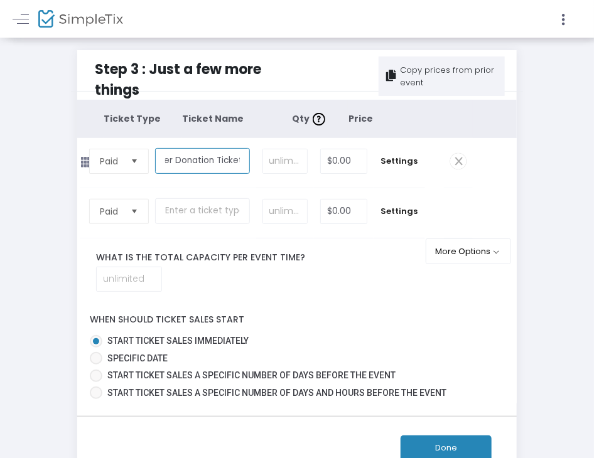
scroll to position [0, 81]
click at [134, 165] on span "Select" at bounding box center [134, 161] width 21 height 21
type input "Tasting & Fundraiser Donation Ticket"
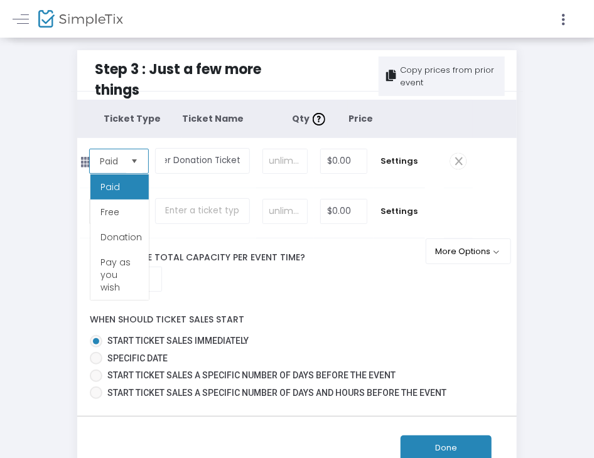
scroll to position [0, 0]
click at [131, 240] on span "Donation" at bounding box center [120, 237] width 41 height 13
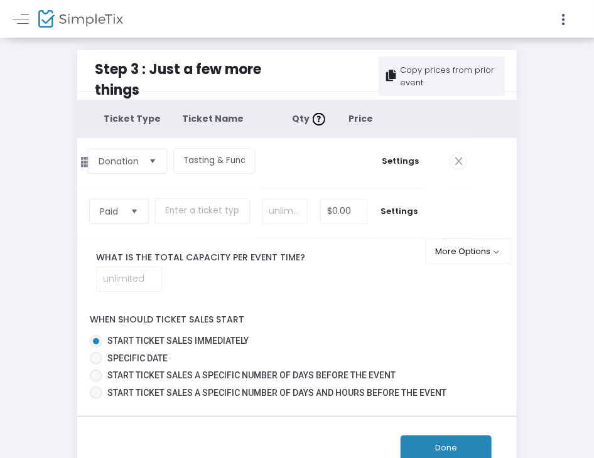
click at [326, 289] on div "What is the total capacity per event time?" at bounding box center [255, 271] width 357 height 41
click at [115, 222] on span "Paid" at bounding box center [110, 212] width 31 height 24
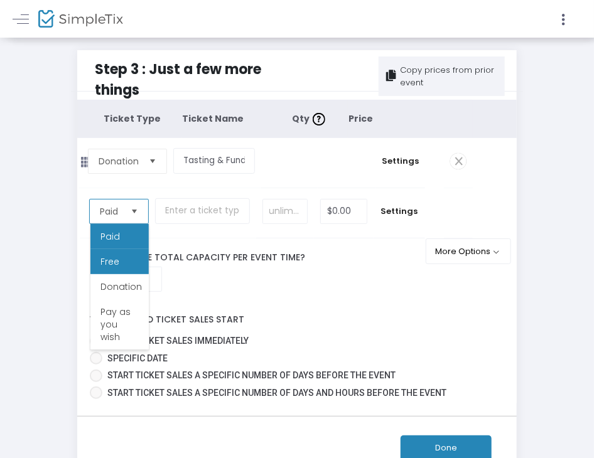
click at [117, 265] on span "Free" at bounding box center [109, 261] width 19 height 13
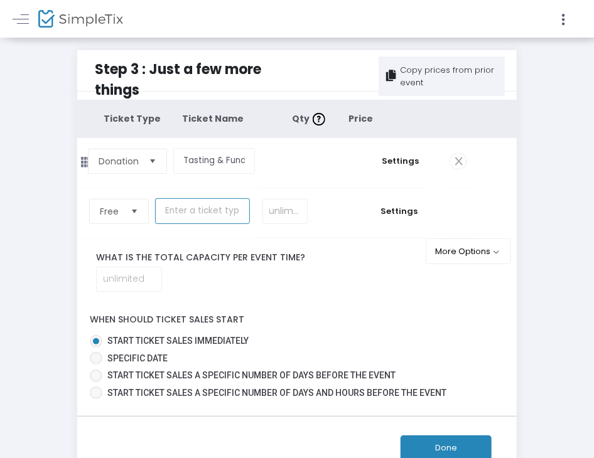
click at [186, 218] on input "text" at bounding box center [202, 211] width 95 height 26
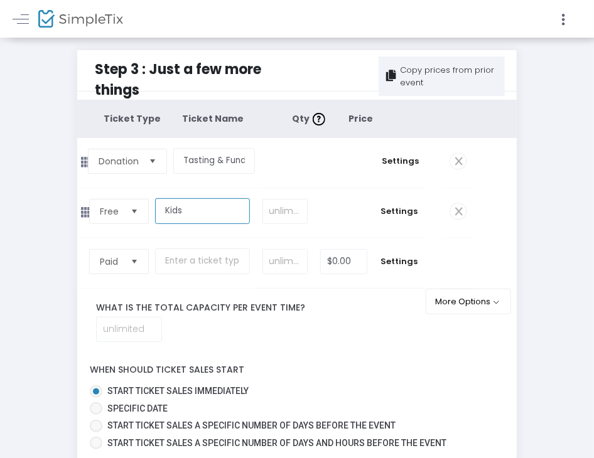
type input "Kids"
click at [352, 304] on label "What is the total capacity per event time?" at bounding box center [256, 307] width 338 height 13
click at [123, 261] on span "Paid" at bounding box center [110, 262] width 31 height 24
click at [267, 309] on label "What is the total capacity per event time?" at bounding box center [256, 307] width 338 height 13
drag, startPoint x: 85, startPoint y: 218, endPoint x: 83, endPoint y: 270, distance: 52.1
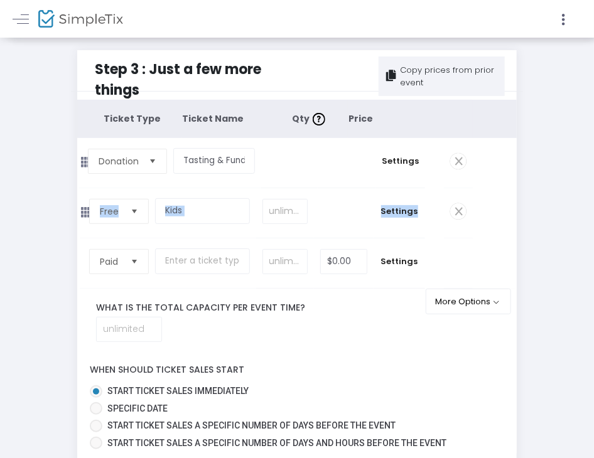
click at [83, 270] on div "Donation Required. Tasting & Fundraiser Donation Ticket Required. Required. $0.…" at bounding box center [297, 213] width 440 height 151
drag, startPoint x: 85, startPoint y: 213, endPoint x: 88, endPoint y: 262, distance: 48.5
click at [88, 262] on div "Donation Required. Tasting & Fundraiser Donation Ticket Required. Required. $0.…" at bounding box center [297, 213] width 440 height 151
drag, startPoint x: 90, startPoint y: 215, endPoint x: 83, endPoint y: 247, distance: 33.2
click at [83, 247] on div "Donation Required. Tasting & Fundraiser Donation Ticket Required. Required. $0.…" at bounding box center [297, 213] width 440 height 151
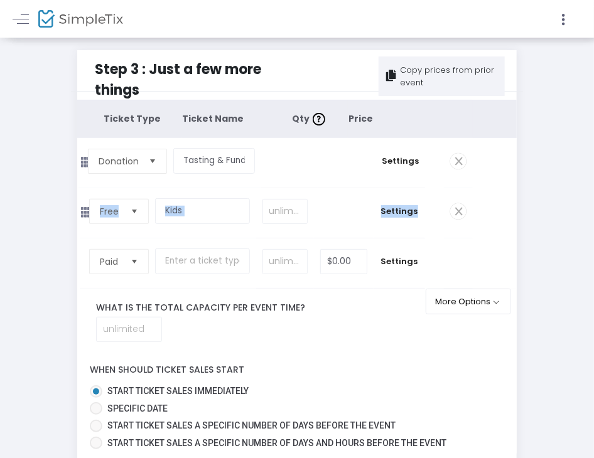
drag, startPoint x: 87, startPoint y: 211, endPoint x: 83, endPoint y: 245, distance: 33.5
click at [83, 245] on div "Donation Required. Tasting & Fundraiser Donation Ticket Required. Required. $0.…" at bounding box center [297, 213] width 440 height 151
click at [131, 255] on span "Select" at bounding box center [134, 261] width 21 height 21
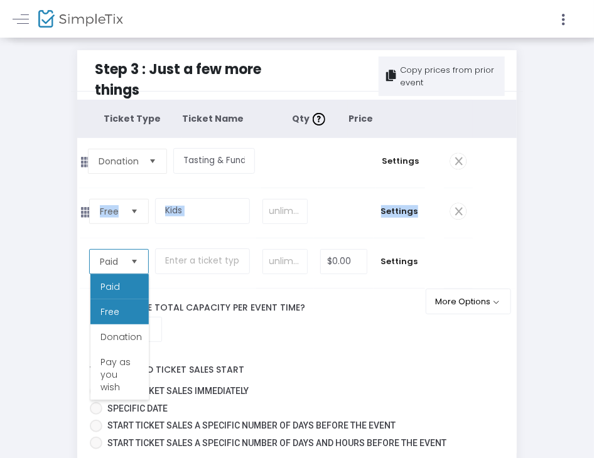
click at [133, 313] on li "Free" at bounding box center [119, 311] width 58 height 25
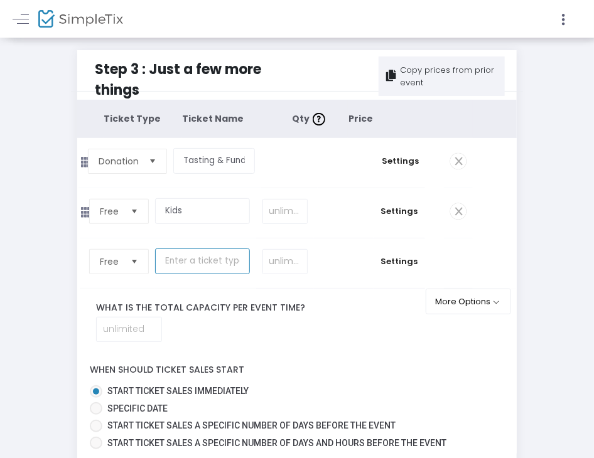
click at [184, 264] on input "text" at bounding box center [202, 262] width 95 height 26
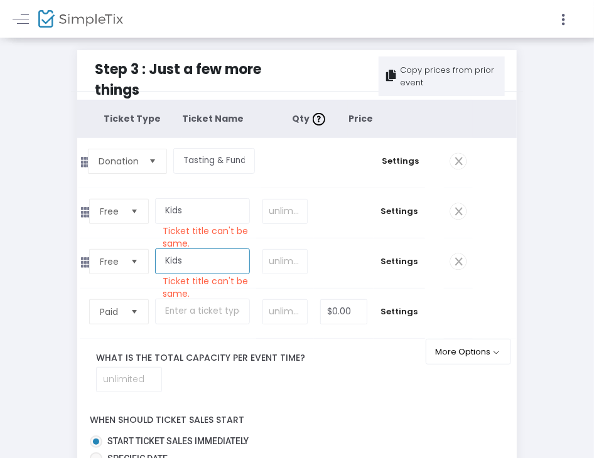
type input "Kids"
click at [458, 270] on td at bounding box center [458, 263] width 29 height 50
click at [454, 259] on span at bounding box center [458, 262] width 16 height 16
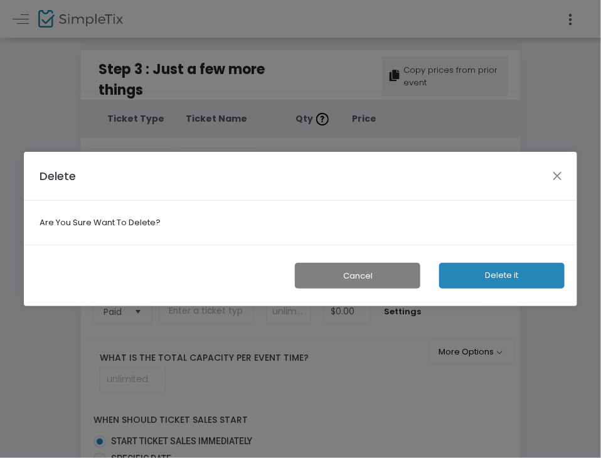
click at [473, 273] on button "Delete it" at bounding box center [502, 276] width 126 height 26
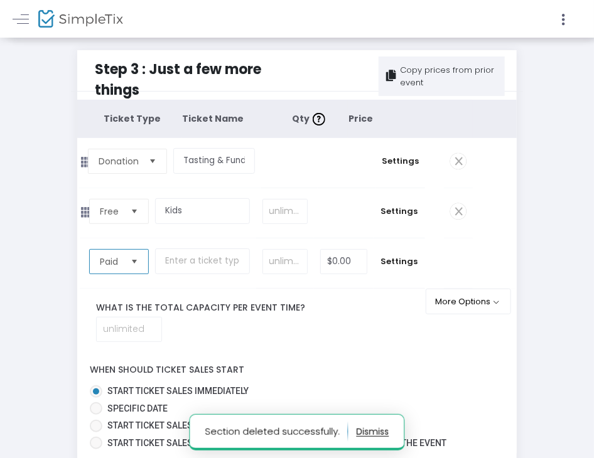
click at [102, 270] on span "Paid" at bounding box center [110, 262] width 31 height 24
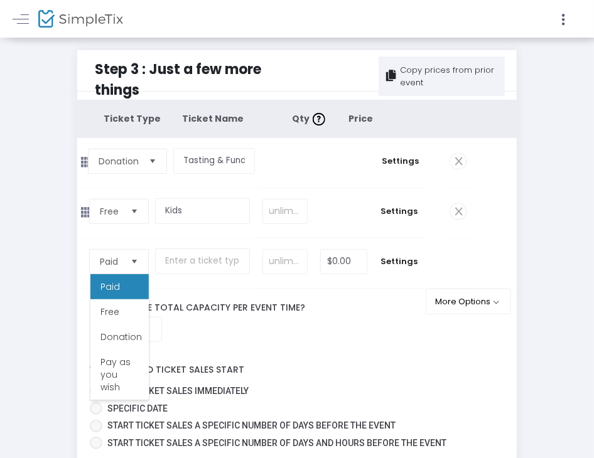
click at [222, 234] on td "Kids Required." at bounding box center [205, 213] width 101 height 50
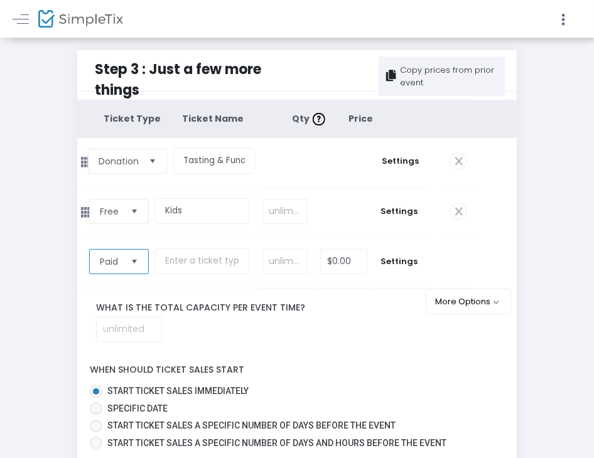
click at [120, 262] on span "Paid" at bounding box center [110, 261] width 21 height 13
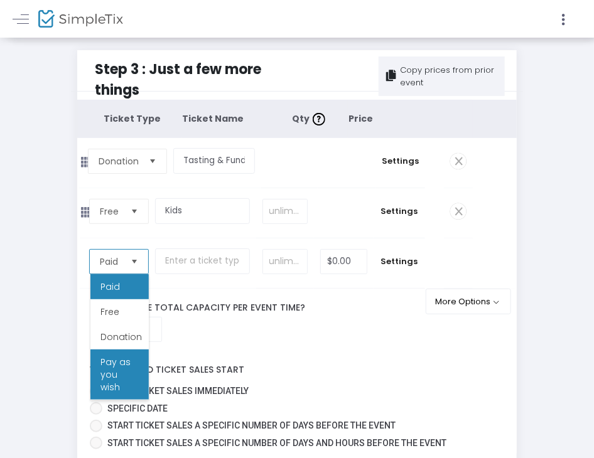
click at [130, 382] on li "Pay as you wish" at bounding box center [119, 375] width 58 height 50
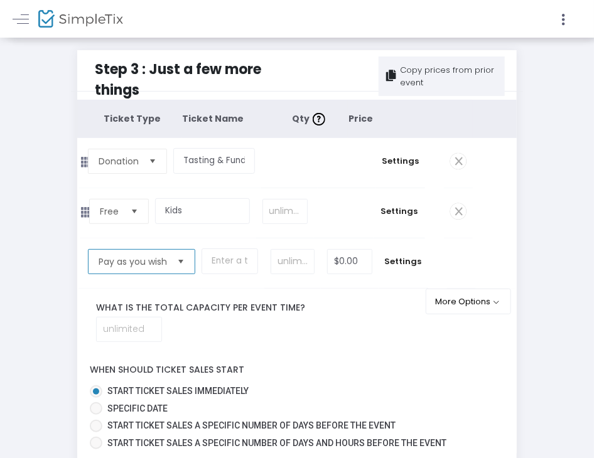
click at [127, 260] on span "Pay as you wish" at bounding box center [133, 261] width 68 height 13
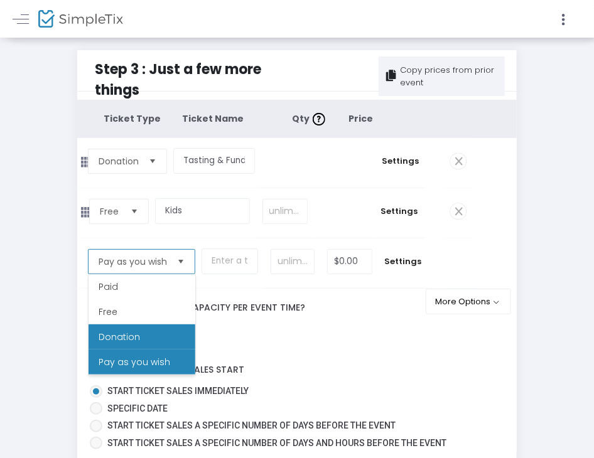
click at [143, 330] on li "Donation" at bounding box center [141, 336] width 107 height 25
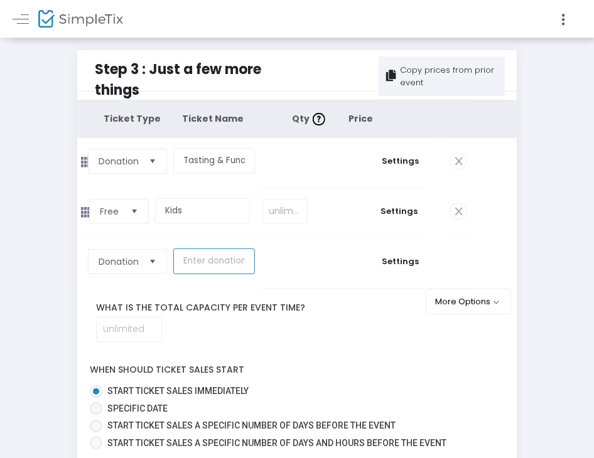
click at [213, 267] on input "text" at bounding box center [214, 262] width 82 height 26
click at [217, 153] on input "Tasting & Fundraiser Donation Ticket" at bounding box center [214, 161] width 82 height 26
click at [216, 167] on input "Tasting & Fundraiser Donation Ticket" at bounding box center [214, 161] width 82 height 26
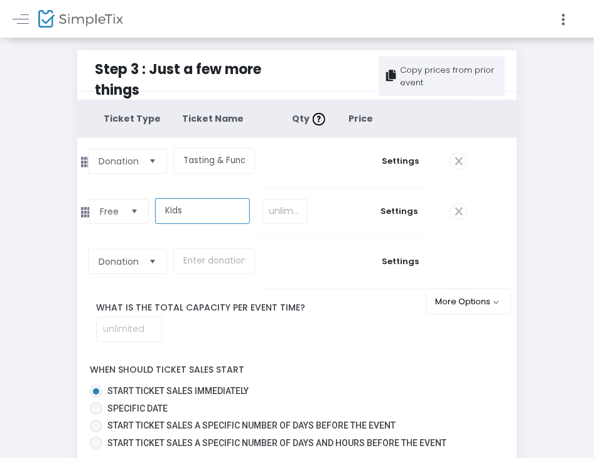
drag, startPoint x: 216, startPoint y: 167, endPoint x: 178, endPoint y: 216, distance: 61.8
click at [178, 216] on input "Kids" at bounding box center [202, 211] width 95 height 26
click at [167, 216] on input "Kids" at bounding box center [202, 211] width 95 height 26
click at [188, 212] on input "Kids" at bounding box center [202, 211] width 95 height 26
drag, startPoint x: 186, startPoint y: 211, endPoint x: 152, endPoint y: 209, distance: 34.0
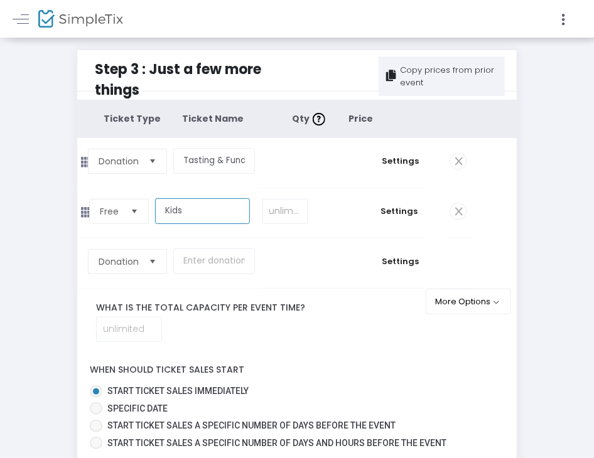
click at [152, 209] on tr "Free Required. Kids Required. Required. $0.00 Settings" at bounding box center [274, 213] width 395 height 50
click at [192, 218] on input "Children ( 14 - Younger)" at bounding box center [202, 211] width 95 height 26
click at [245, 219] on input "Children ( 13 - Younger)" at bounding box center [202, 211] width 95 height 26
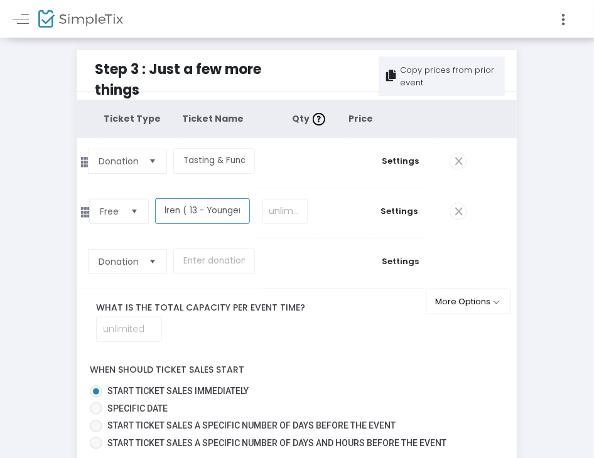
click at [241, 199] on input "Children ( 13 - Younger)" at bounding box center [202, 211] width 95 height 26
click at [245, 209] on input "Children ( 13 - Younger)" at bounding box center [202, 211] width 95 height 26
click at [238, 214] on input "Children ( 13 - Younger)" at bounding box center [202, 211] width 95 height 26
type input "Children ( 13 - under))"
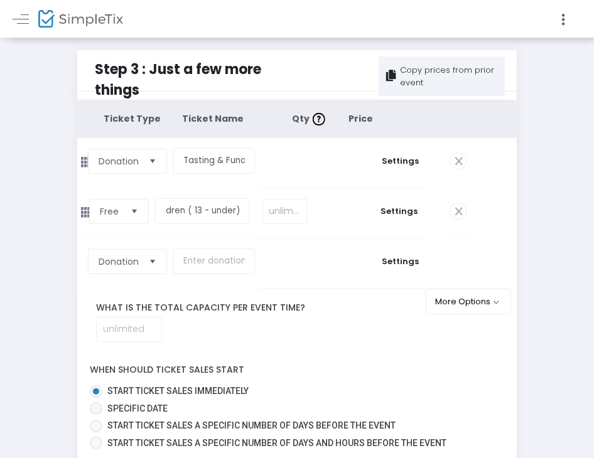
scroll to position [0, 0]
click at [257, 287] on tr "Donation Required. $0.00 Settings" at bounding box center [274, 263] width 395 height 50
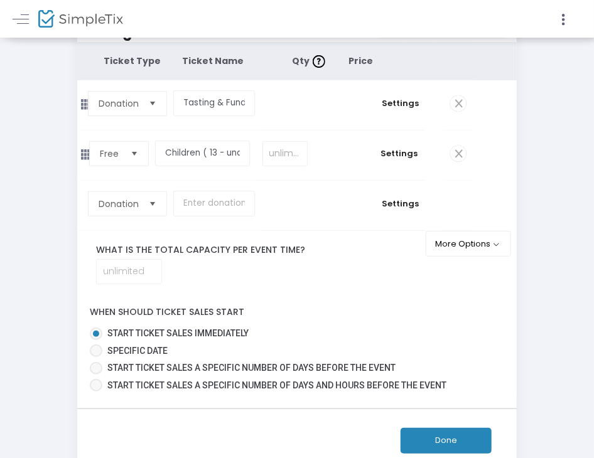
scroll to position [57, 0]
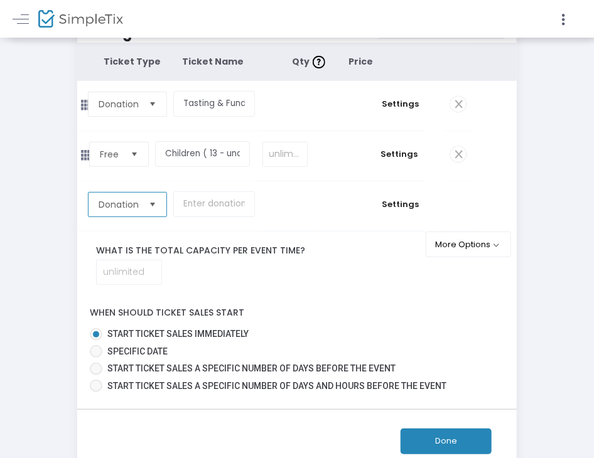
click at [119, 202] on span "Donation" at bounding box center [119, 204] width 40 height 13
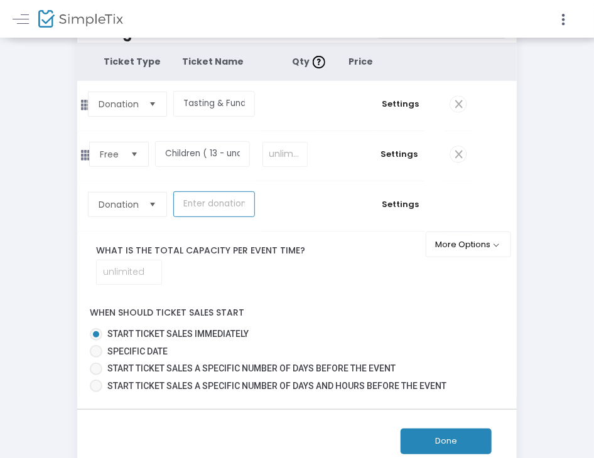
click at [217, 199] on input "text" at bounding box center [214, 204] width 82 height 26
click at [196, 90] on td "Tasting & Fundraiser Donation Ticket Required." at bounding box center [217, 106] width 88 height 50
click at [196, 104] on input "Tasting & Fundraiser Donation Ticket" at bounding box center [214, 104] width 82 height 26
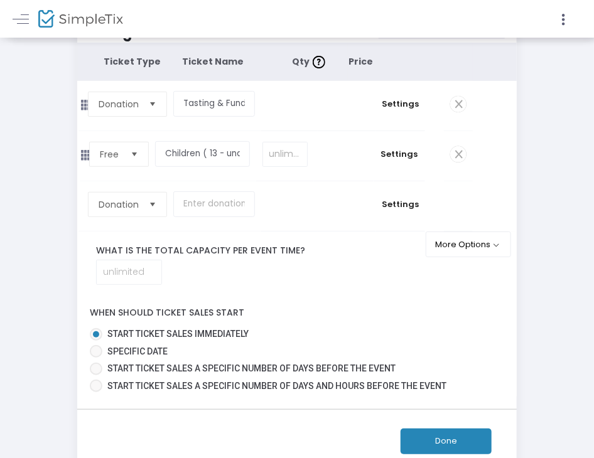
click at [212, 223] on td at bounding box center [217, 206] width 88 height 50
click at [205, 206] on input "text" at bounding box center [214, 204] width 82 height 26
paste input "Tasting & Fundraiser Donation Ticket"
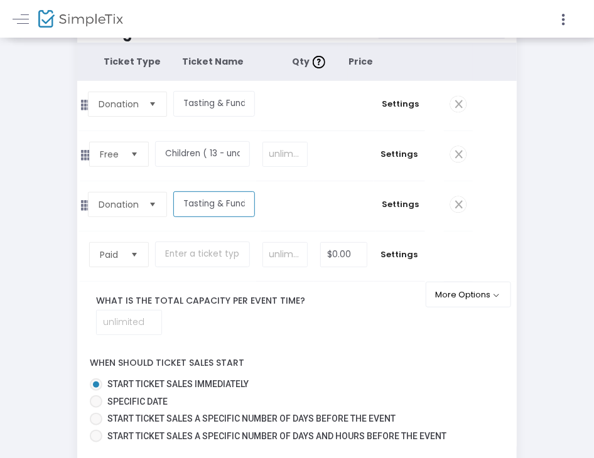
scroll to position [0, 90]
click at [126, 258] on span "Select" at bounding box center [134, 254] width 21 height 21
type input "Tasting & Fundraiser Donation Ticket"
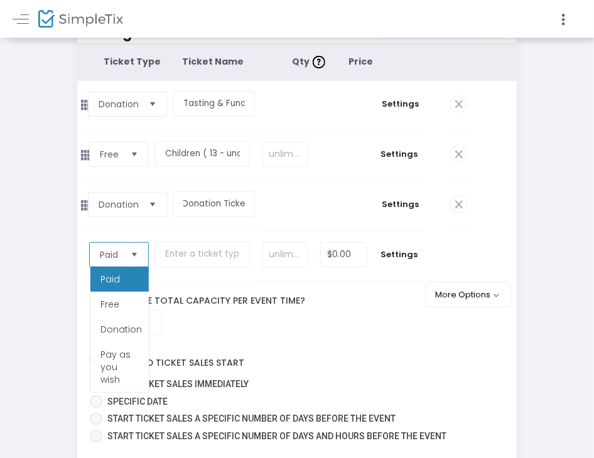
scroll to position [0, 0]
click at [118, 338] on li "Donation" at bounding box center [119, 329] width 58 height 25
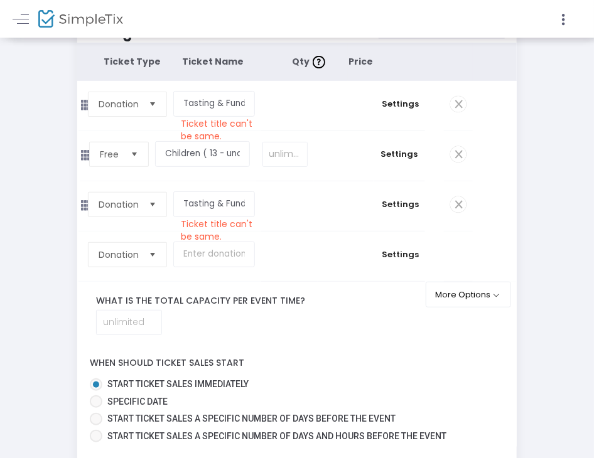
click at [457, 207] on span at bounding box center [458, 204] width 16 height 16
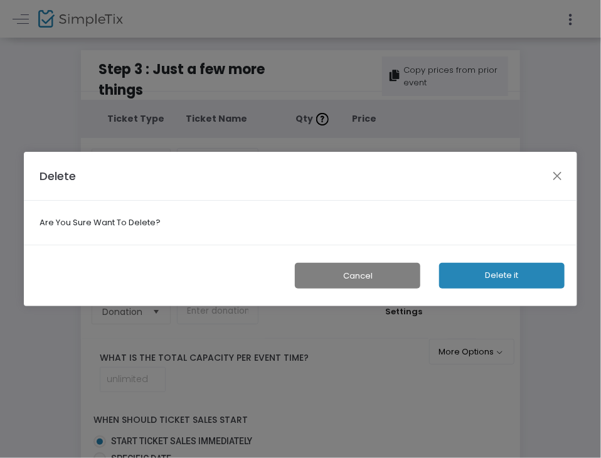
click at [490, 286] on button "Delete it" at bounding box center [502, 276] width 126 height 26
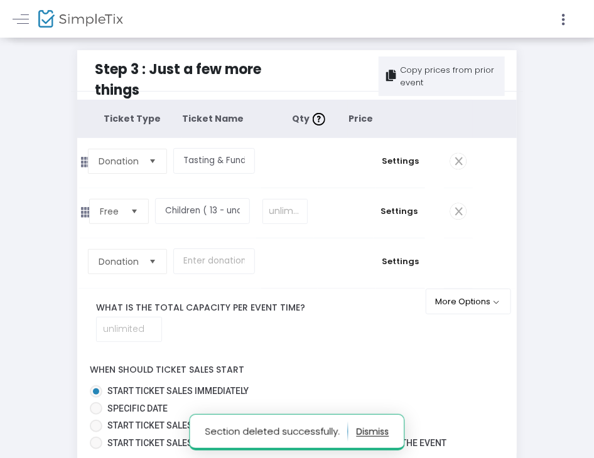
click at [452, 272] on tr "Donation Required. $0.00 Settings" at bounding box center [274, 263] width 395 height 50
click at [402, 257] on span "Settings" at bounding box center [400, 261] width 37 height 13
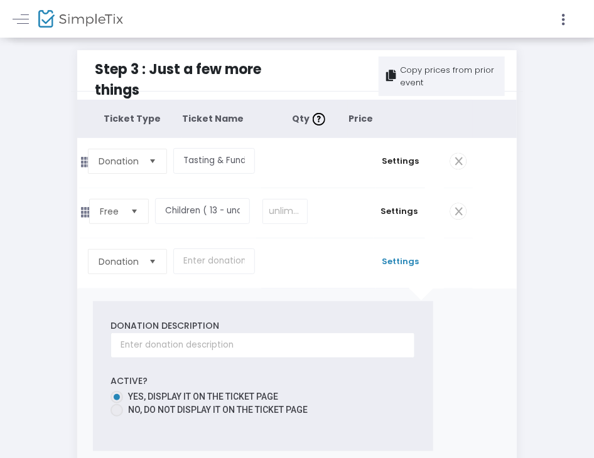
click at [120, 415] on span at bounding box center [116, 410] width 13 height 13
click at [117, 417] on input "No, Do not display it on the ticket page" at bounding box center [116, 417] width 1 height 1
radio input "true"
click at [470, 262] on tr "Donation Required. $0.00 Settings" at bounding box center [274, 263] width 395 height 50
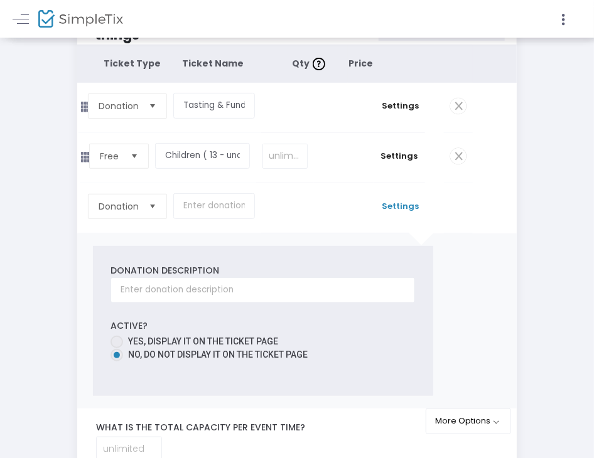
scroll to position [58, 0]
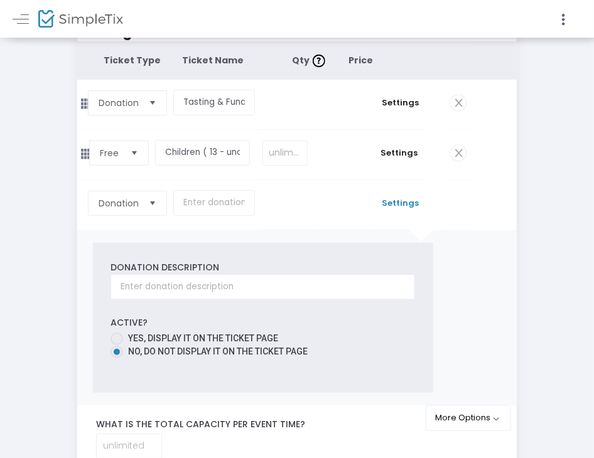
drag, startPoint x: 481, startPoint y: 333, endPoint x: 458, endPoint y: 358, distance: 34.2
click at [458, 358] on general-admission-ticket-setting "Donation Description Active? Yes, Display it on the ticket page No, Do not disp…" at bounding box center [297, 318] width 409 height 150
click at [449, 279] on general-admission-ticket-setting "Donation Description Active? Yes, Display it on the ticket page No, Do not disp…" at bounding box center [297, 318] width 409 height 150
click at [458, 254] on general-admission-ticket-setting "Donation Description Active? Yes, Display it on the ticket page No, Do not disp…" at bounding box center [297, 318] width 409 height 150
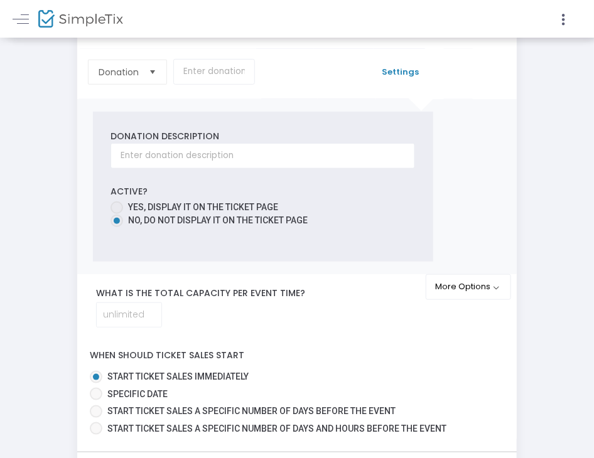
scroll to position [191, 0]
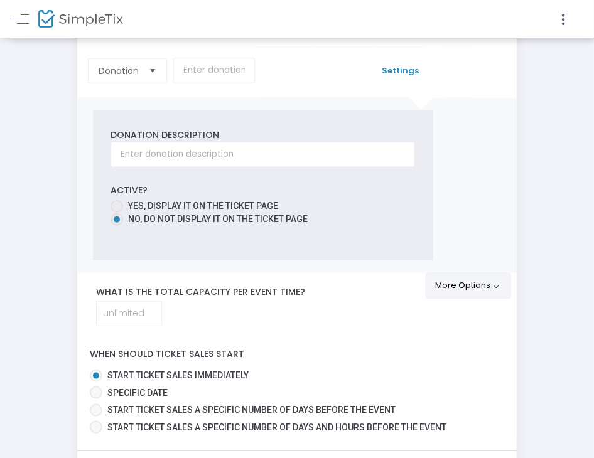
click at [478, 292] on button "More Options" at bounding box center [468, 286] width 86 height 26
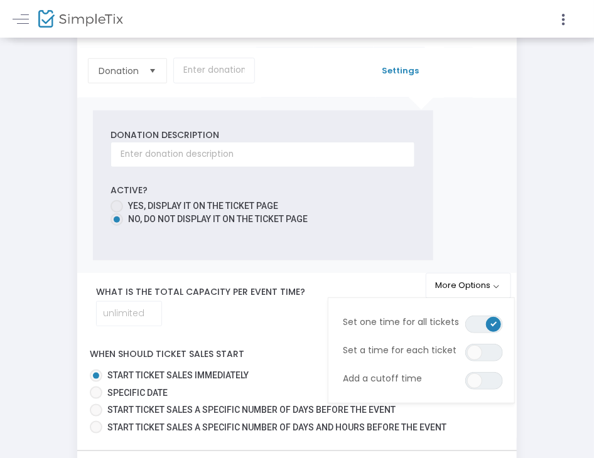
click at [532, 271] on div "Step 3 : Just a few more things Copy prices from prior event Ticket Type Ticket…" at bounding box center [297, 186] width 569 height 655
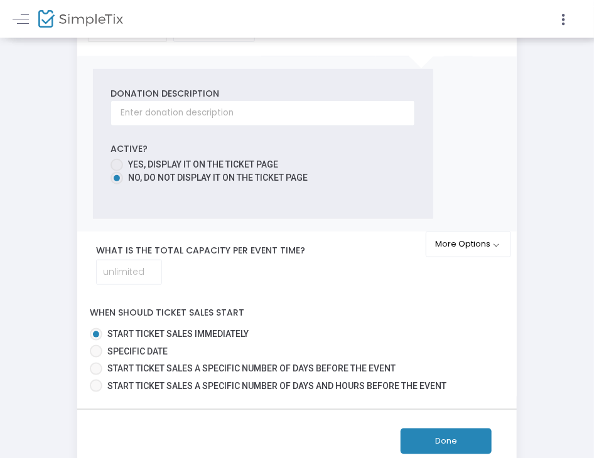
scroll to position [316, 0]
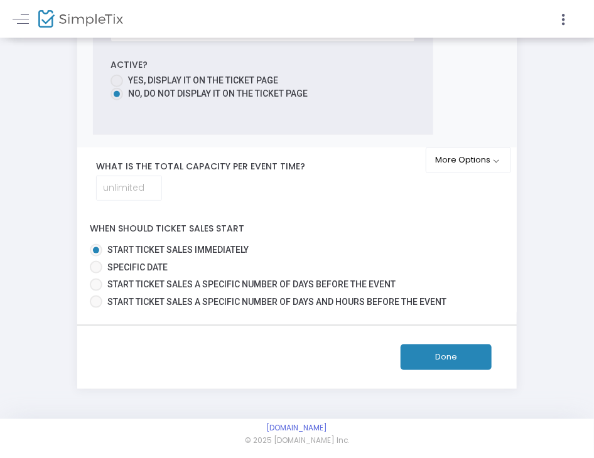
click at [465, 345] on button "Done" at bounding box center [445, 358] width 91 height 26
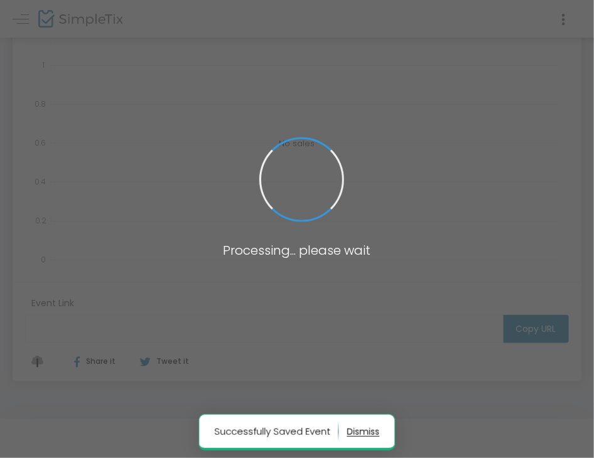
scroll to position [235, 0]
type input "[URL][DOMAIN_NAME]"
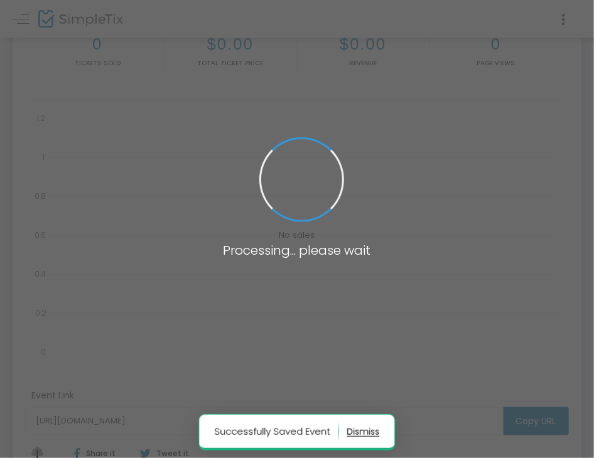
scroll to position [316, 0]
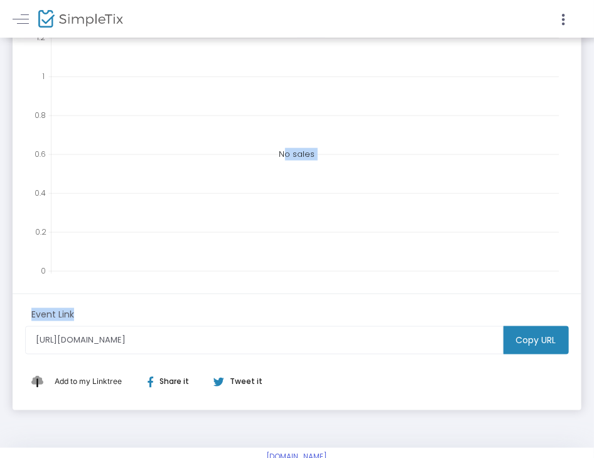
drag, startPoint x: 593, startPoint y: 326, endPoint x: 587, endPoint y: 225, distance: 101.2
click at [572, 225] on div "This event is still in Draft Make Active A Taste of Jerzee Bayou: Send-Off Tast…" at bounding box center [297, 84] width 594 height 727
click at [572, 240] on m-panel-content "0 Tickets sold $0.00 Total Ticket Price $0.00 Revenue 0 Page Views 0 0.2 0.4 0.…" at bounding box center [297, 111] width 569 height 363
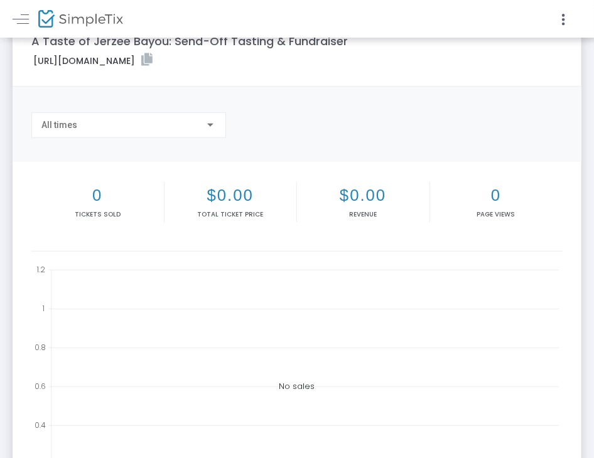
scroll to position [0, 0]
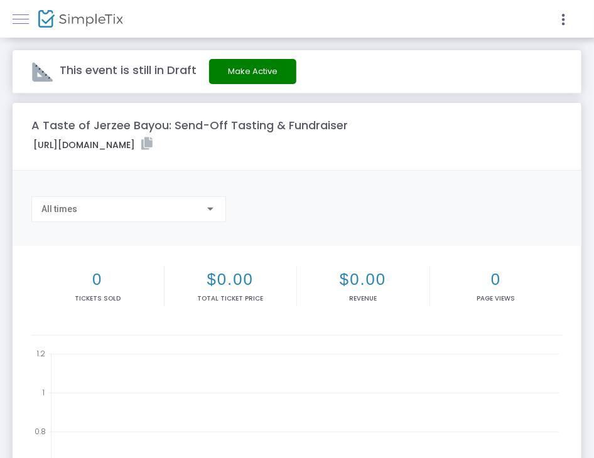
click at [22, 17] on link at bounding box center [21, 19] width 16 height 16
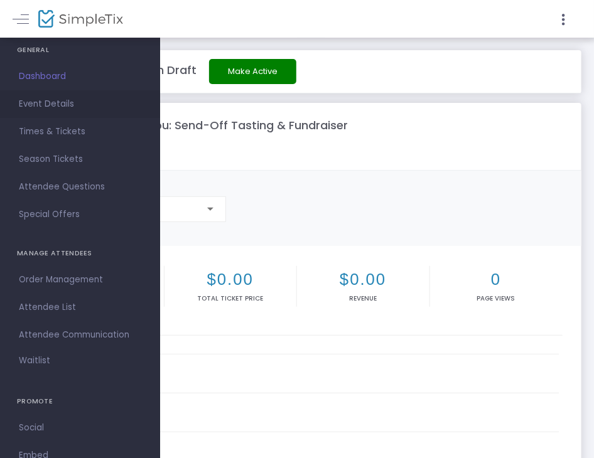
click at [38, 99] on span "Event Details" at bounding box center [80, 104] width 122 height 16
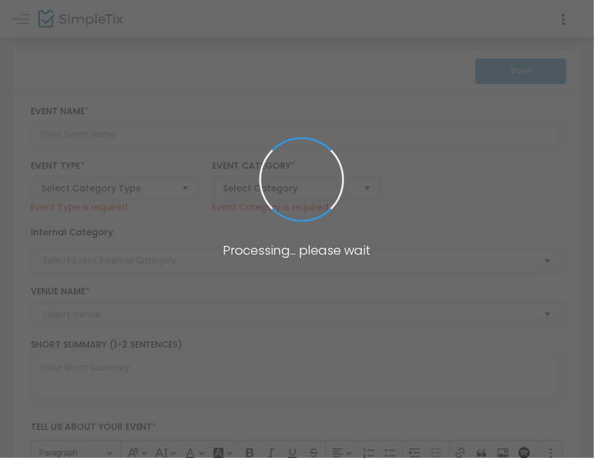
type input "A Taste of Jerzee Bayou: Send-Off Tasting & Fundraiser"
type textarea "A Taste of Jerzee Bayou: Send-Off Tasting & FundraiserI’m excited to invite you…"
type input "Buy Tickets"
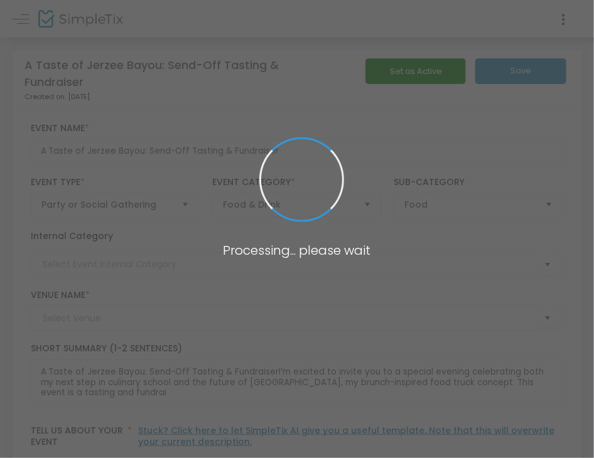
type input "fundraiser"
type input "To be Announced"
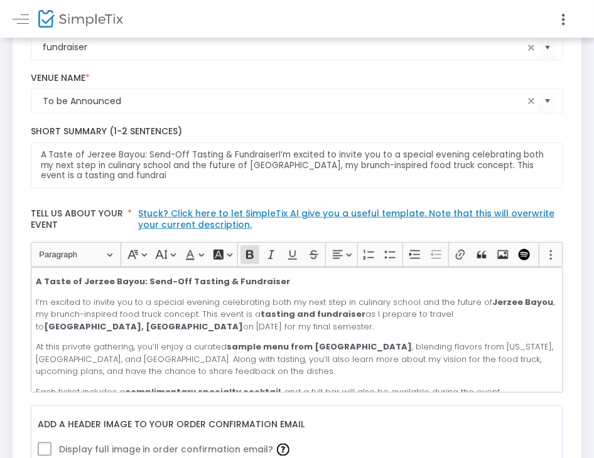
scroll to position [212, 0]
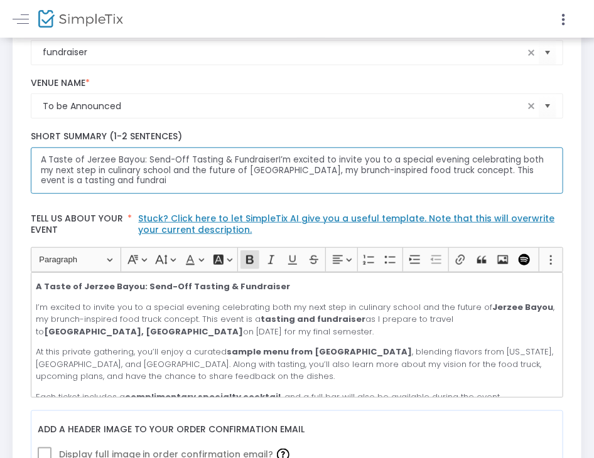
click at [429, 176] on textarea "A Taste of Jerzee Bayou: Send-Off Tasting & FundraiserI’m excited to invite you…" at bounding box center [297, 170] width 533 height 47
drag, startPoint x: 85, startPoint y: 181, endPoint x: 24, endPoint y: 142, distance: 71.9
click at [24, 142] on div "A Taste of Jerzee Bayou: Send-Off Tasting & FundraiserI’m excited to invite you…" at bounding box center [296, 162] width 545 height 63
drag, startPoint x: 133, startPoint y: 186, endPoint x: 37, endPoint y: 158, distance: 99.9
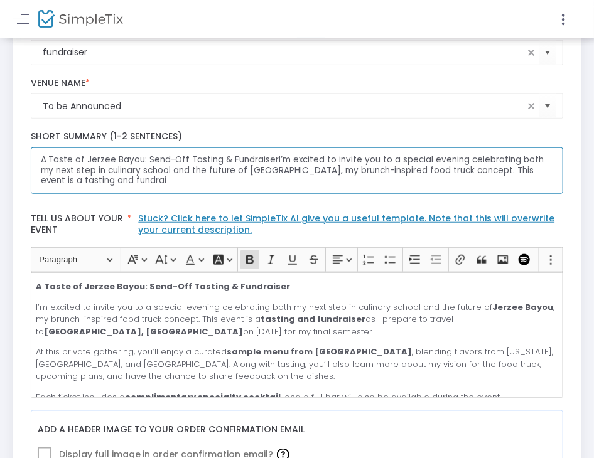
click at [37, 158] on textarea "A Taste of Jerzee Bayou: Send-Off Tasting & FundraiserI’m excited to invite you…" at bounding box center [297, 170] width 533 height 47
paste textarea "Event Highlights Join us for a private tasting fundraiser as [PERSON_NAME] prep…"
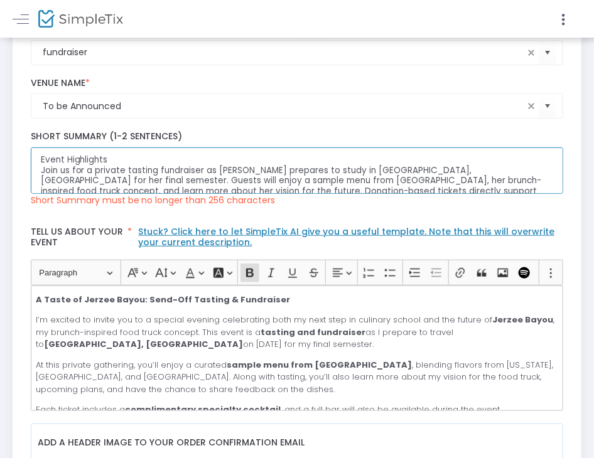
scroll to position [15, 0]
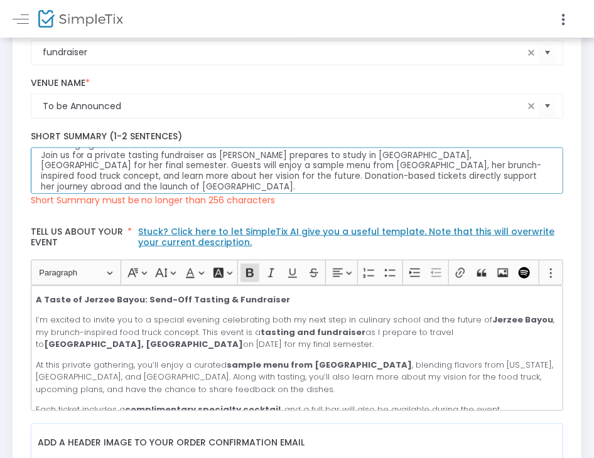
click at [104, 185] on textarea "Event Highlights Join us for a private tasting fundraiser as [PERSON_NAME] prep…" at bounding box center [297, 170] width 533 height 47
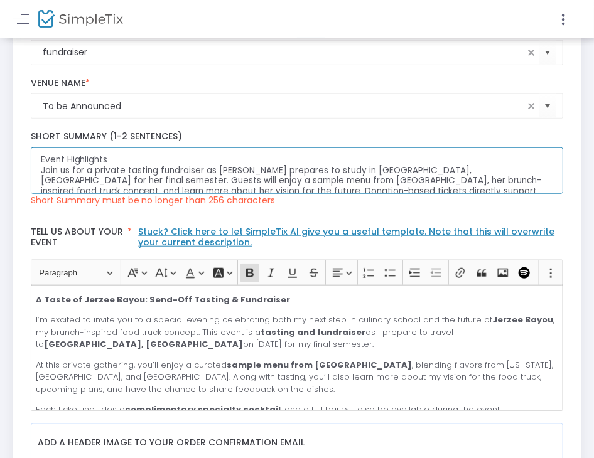
drag, startPoint x: 516, startPoint y: 176, endPoint x: 38, endPoint y: 151, distance: 478.8
click at [38, 151] on textarea "Event Highlights Join us for a private tasting fundraiser as [PERSON_NAME] prep…" at bounding box center [297, 170] width 533 height 47
click at [47, 169] on textarea "Event Highlights Join us for a private tasting fundraiser as [PERSON_NAME] prep…" at bounding box center [297, 170] width 533 height 47
drag, startPoint x: 110, startPoint y: 155, endPoint x: 6, endPoint y: 154, distance: 104.8
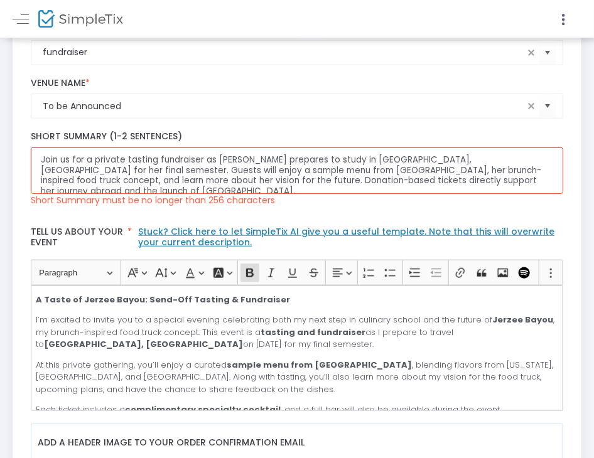
click at [221, 206] on div "Join us for a private tasting fundraiser as [PERSON_NAME] prepares to study in …" at bounding box center [296, 169] width 545 height 88
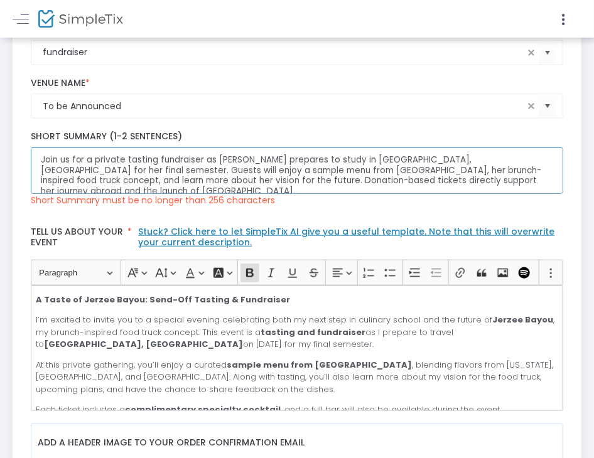
drag, startPoint x: 482, startPoint y: 181, endPoint x: -1, endPoint y: 133, distance: 484.9
click at [0, 133] on html "Processing... please wait Box Office Sell Tickets Bookings Sell Season Pass Ven…" at bounding box center [297, 17] width 594 height 458
paste textarea "Taste, sip & celebrate! Sample Jerzee Bayou, enjoy cocktails, music & games, an…"
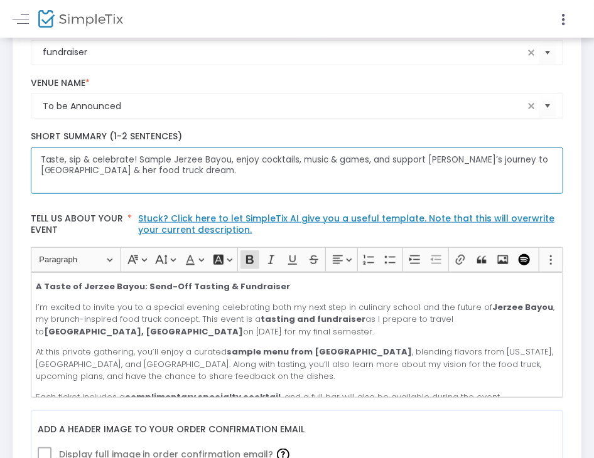
type textarea "Taste, sip & celebrate! Sample Jerzee Bayou, enjoy cocktails, music & games, an…"
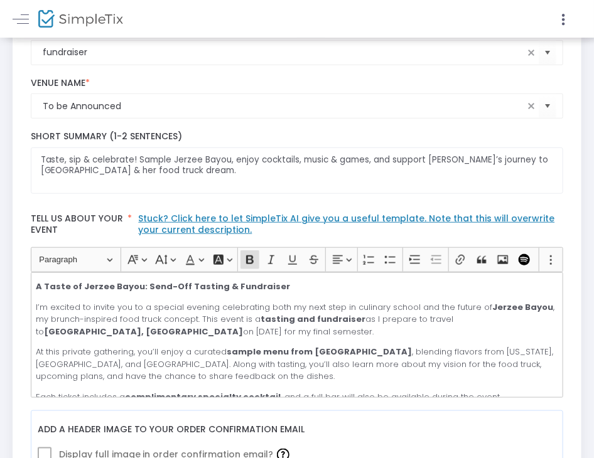
click at [124, 196] on div "Taste, sip & celebrate! Sample Jerzee Bayou, enjoy cocktails, music & games, an…" at bounding box center [296, 162] width 545 height 75
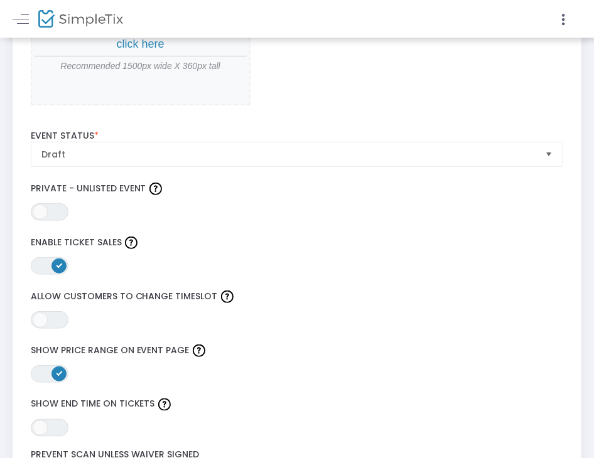
scroll to position [1622, 0]
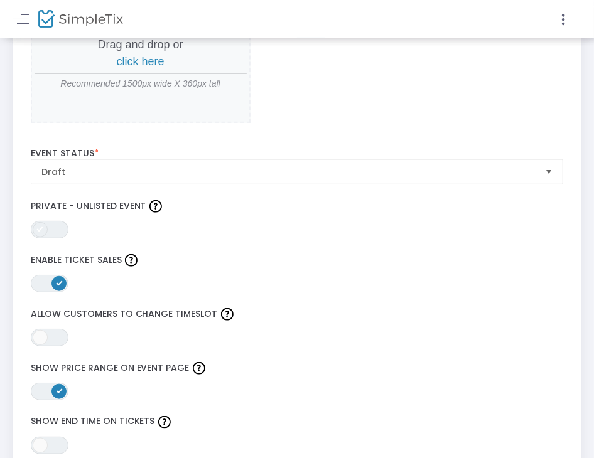
click at [40, 222] on span at bounding box center [40, 229] width 15 height 15
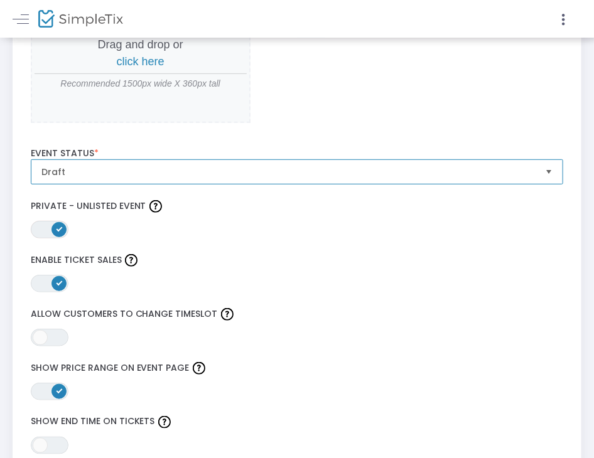
click at [402, 166] on span "Draft" at bounding box center [288, 172] width 494 height 13
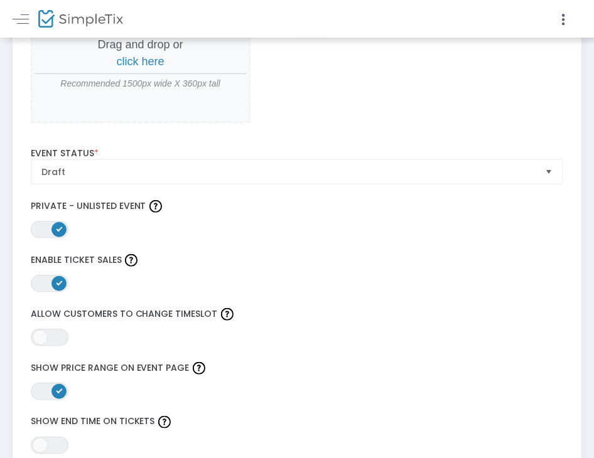
click at [436, 100] on div "Drag and drop or click here Recommended 1500px wide X 360px tall" at bounding box center [297, 55] width 533 height 138
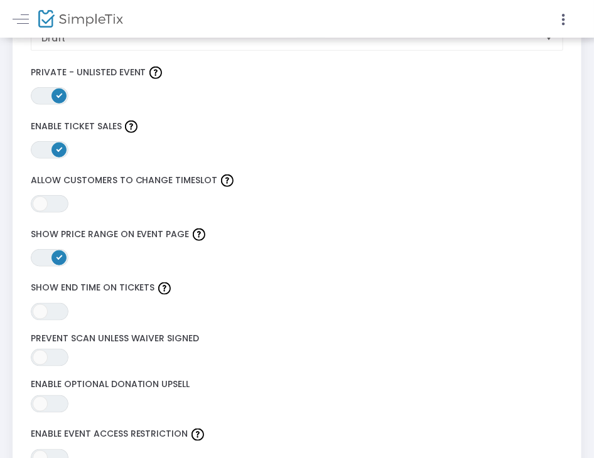
scroll to position [1765, 0]
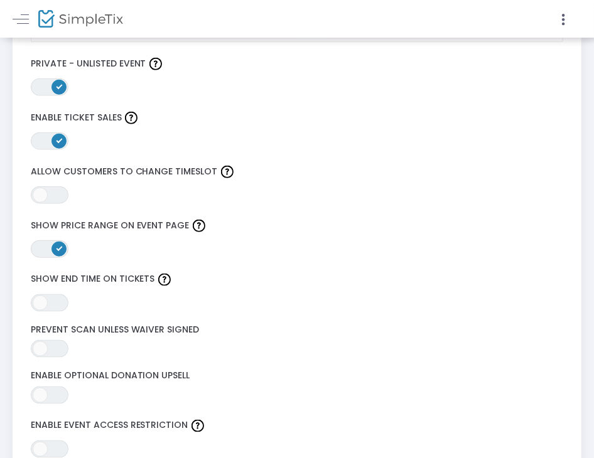
click at [51, 242] on span at bounding box center [58, 249] width 15 height 15
click at [40, 296] on span at bounding box center [40, 303] width 15 height 15
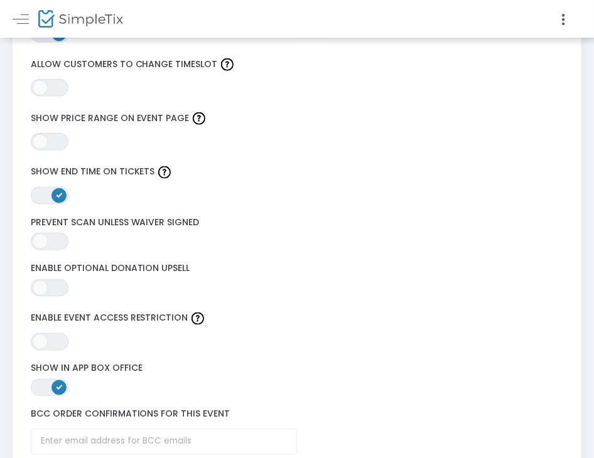
scroll to position [1875, 0]
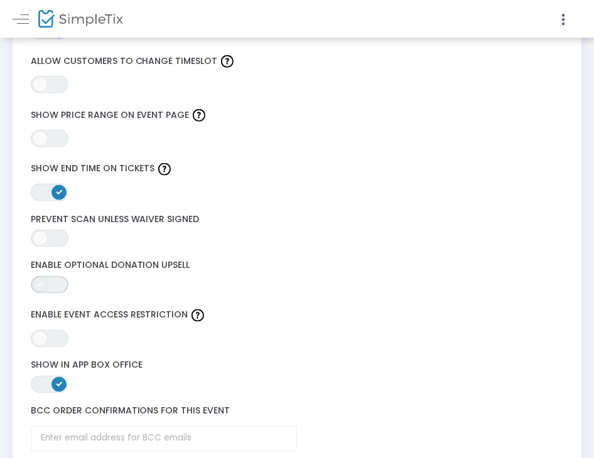
click at [66, 279] on span "ON OFF" at bounding box center [50, 285] width 38 height 18
click at [42, 283] on span "ON OFF" at bounding box center [50, 285] width 38 height 18
click at [44, 376] on span "ON OFF" at bounding box center [50, 385] width 38 height 18
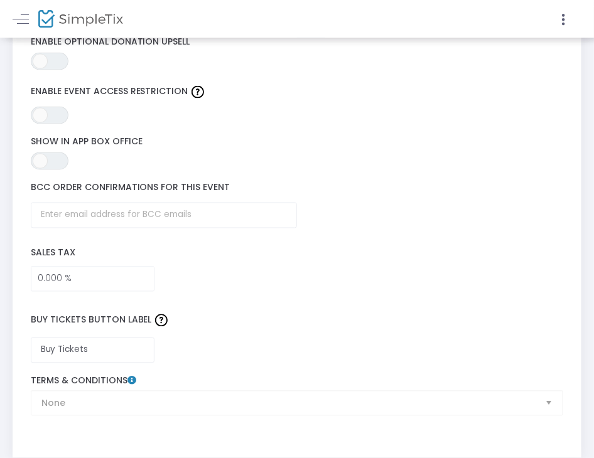
scroll to position [2101, 0]
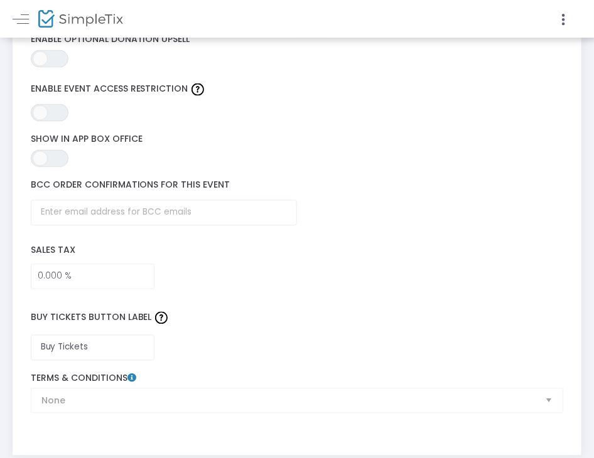
click at [542, 397] on div "None Terms & Conditions" at bounding box center [296, 393] width 545 height 40
drag, startPoint x: 590, startPoint y: 374, endPoint x: 585, endPoint y: 289, distance: 85.5
click at [551, 313] on label "Buy Tickets Button Label" at bounding box center [296, 318] width 545 height 33
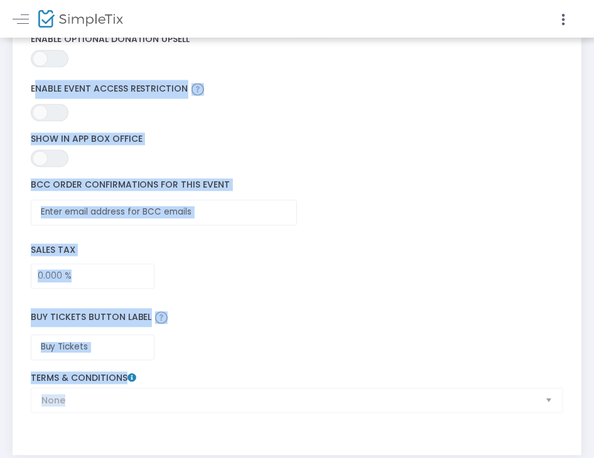
drag, startPoint x: 592, startPoint y: 370, endPoint x: 557, endPoint y: 63, distance: 308.9
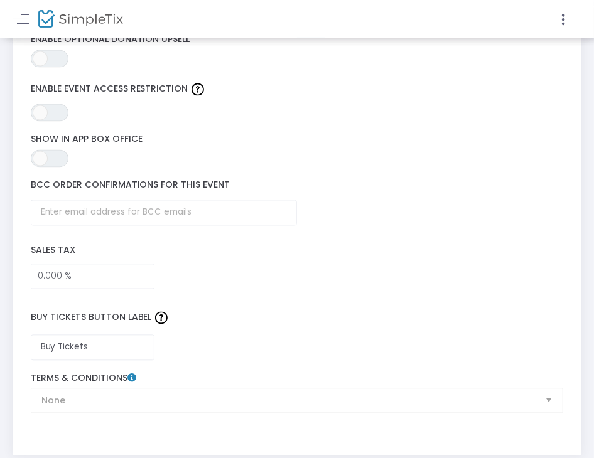
click at [557, 63] on div "ON OFF Enable Optional Donation Upsell" at bounding box center [296, 51] width 545 height 46
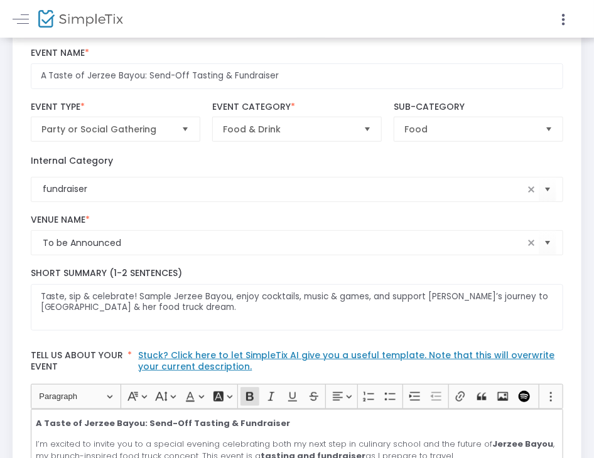
scroll to position [0, 0]
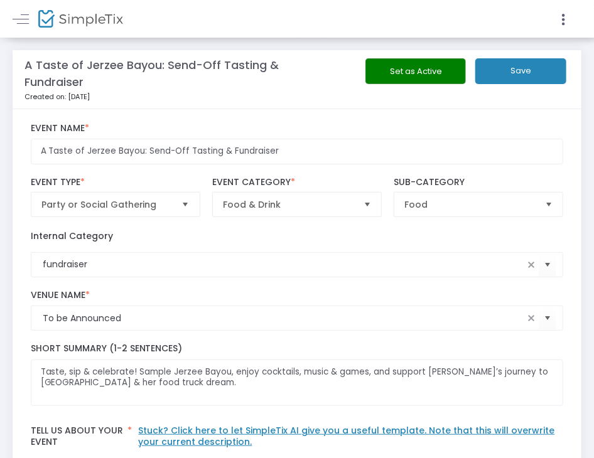
click at [527, 88] on div "Set as Active Save" at bounding box center [433, 79] width 272 height 43
click at [528, 73] on button "Save" at bounding box center [520, 71] width 91 height 26
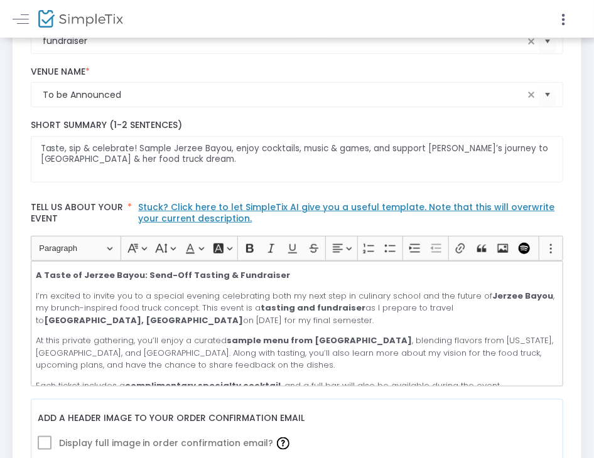
scroll to position [226, 0]
